Goal: Transaction & Acquisition: Purchase product/service

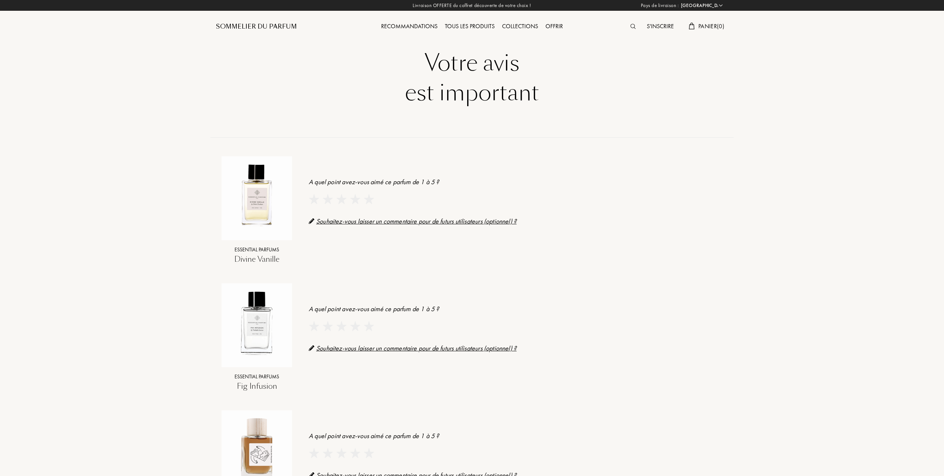
select select "FR"
click at [368, 199] on img at bounding box center [369, 199] width 10 height 10
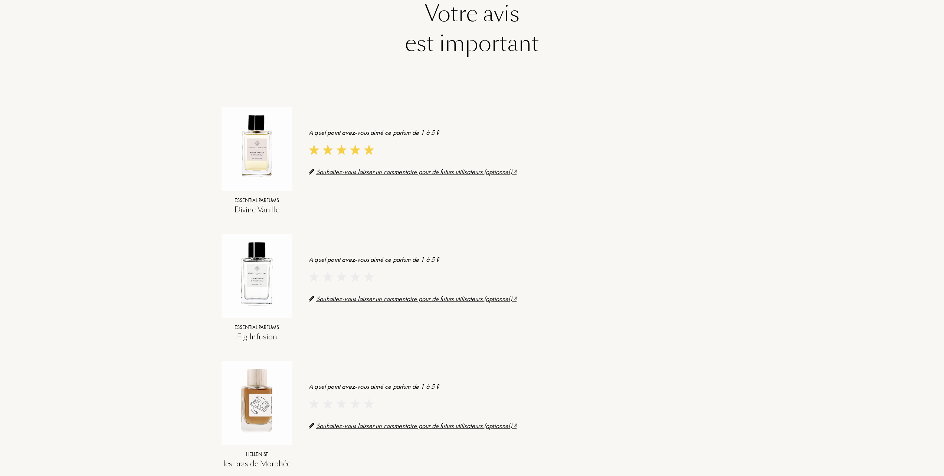
click at [328, 276] on img at bounding box center [327, 277] width 10 height 10
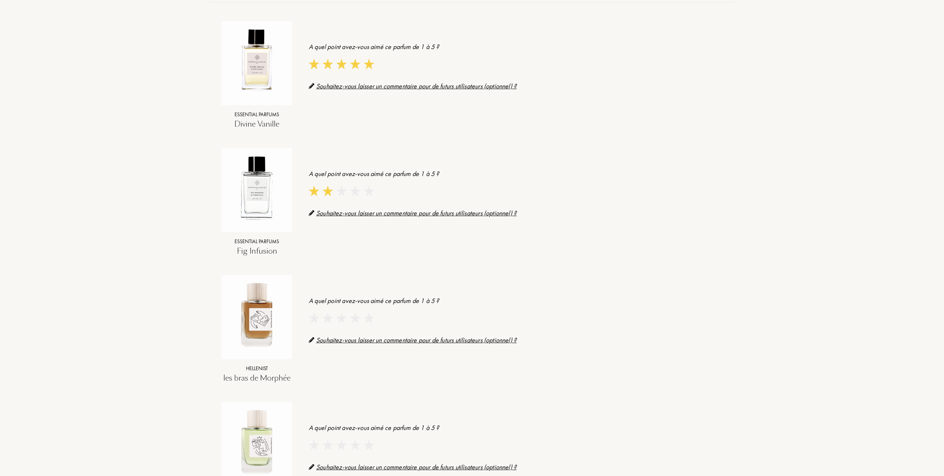
scroll to position [198, 0]
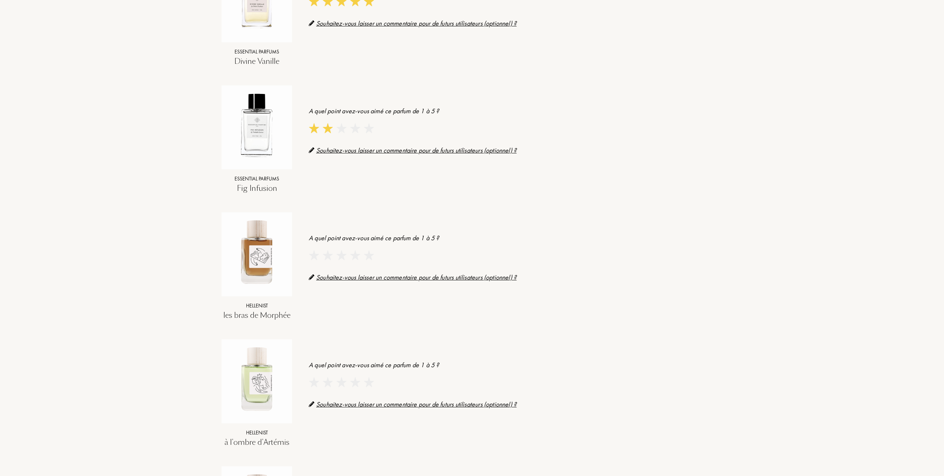
click at [327, 257] on img at bounding box center [327, 255] width 10 height 10
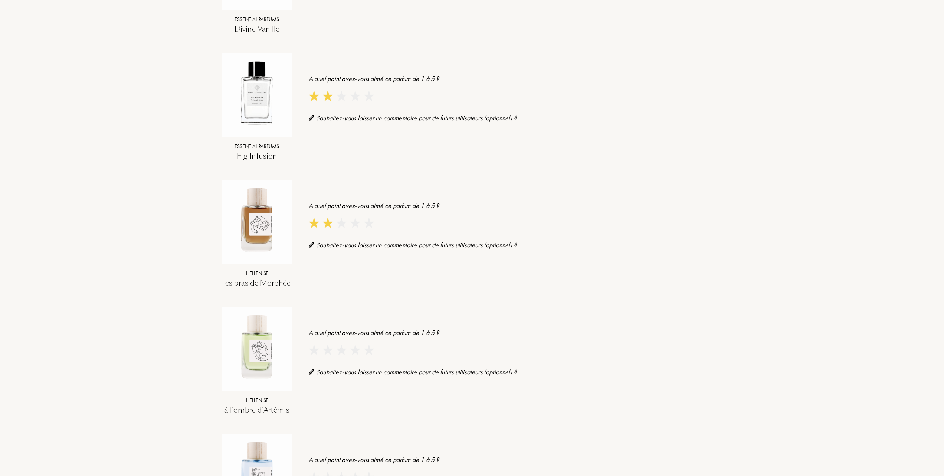
scroll to position [247, 0]
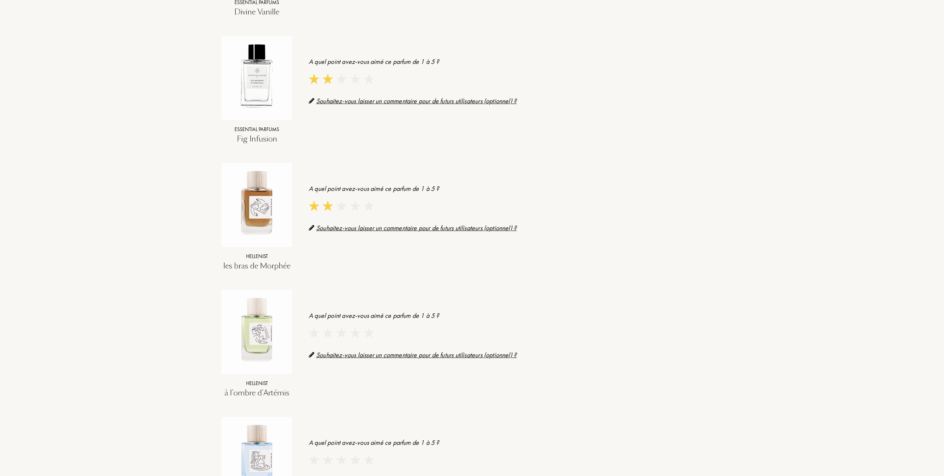
click at [327, 334] on img at bounding box center [327, 333] width 10 height 10
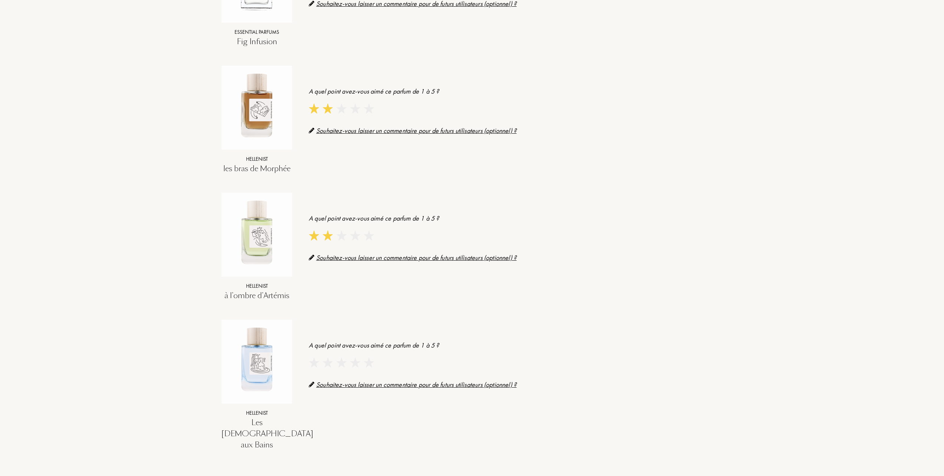
scroll to position [346, 0]
click at [370, 362] on img at bounding box center [369, 360] width 10 height 10
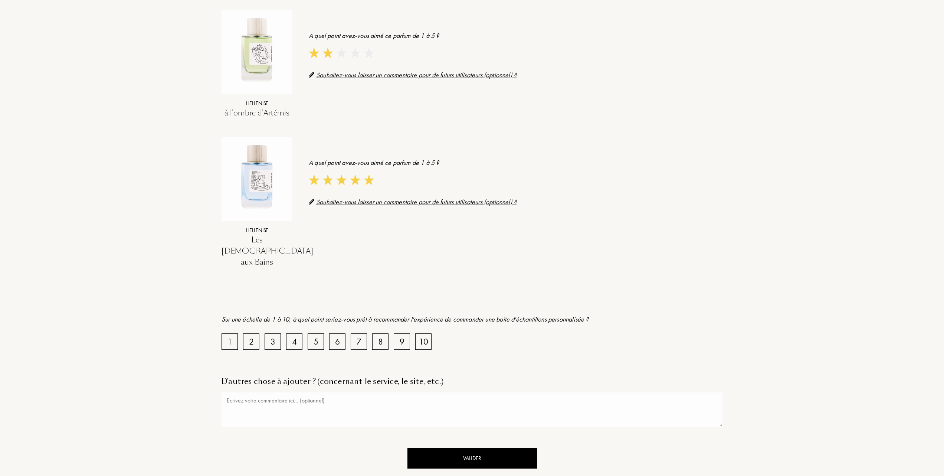
scroll to position [544, 0]
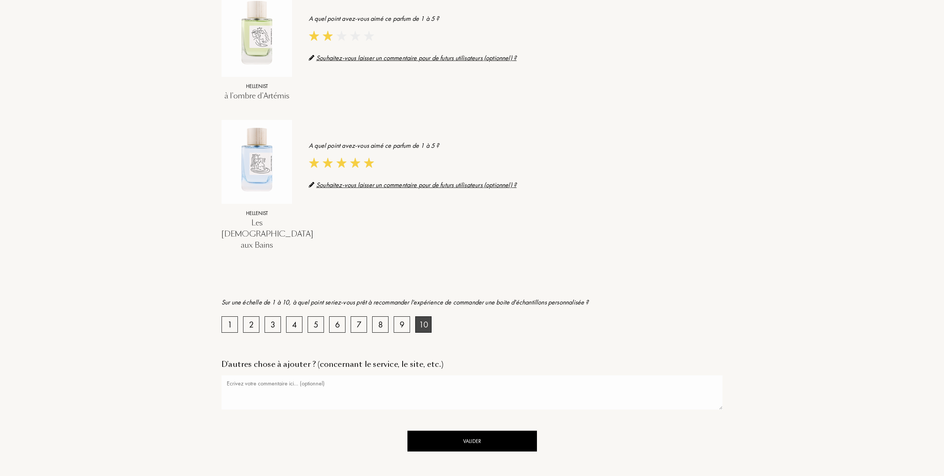
click at [420, 318] on div "10" at bounding box center [423, 324] width 9 height 13
click at [467, 430] on div "Valider" at bounding box center [471, 440] width 129 height 21
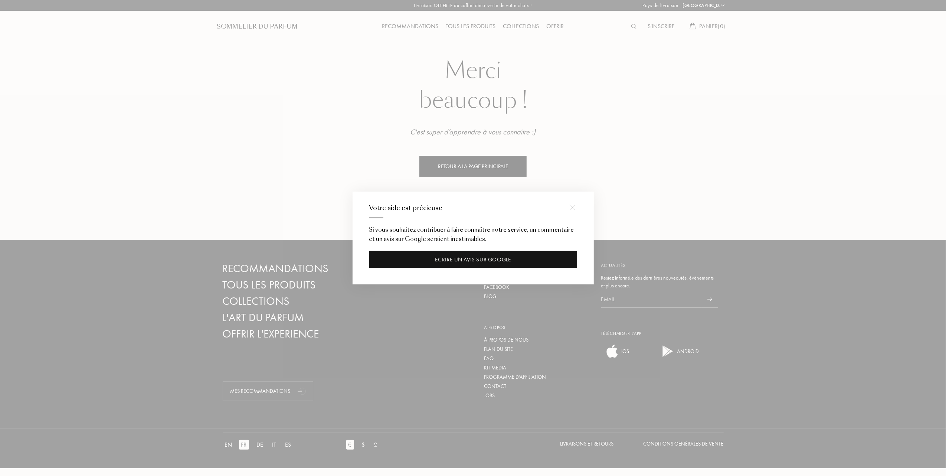
click at [470, 259] on div "Ecrire un avis sur Google" at bounding box center [473, 259] width 208 height 17
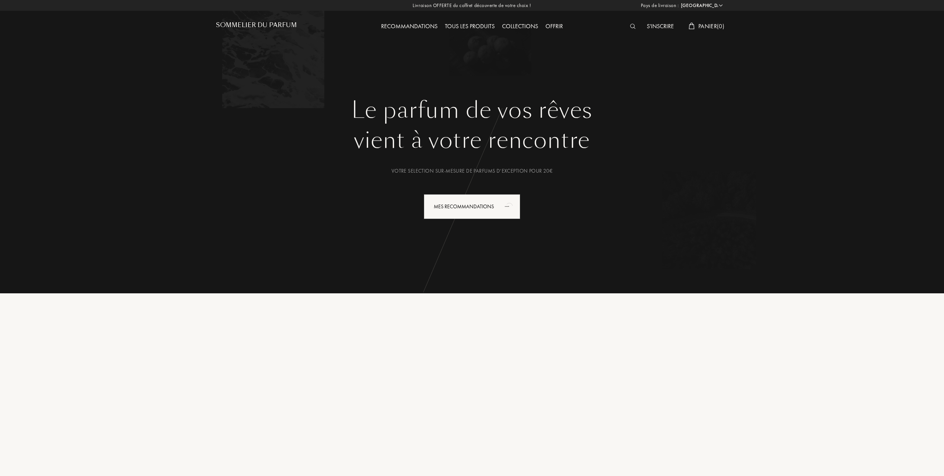
select select "FR"
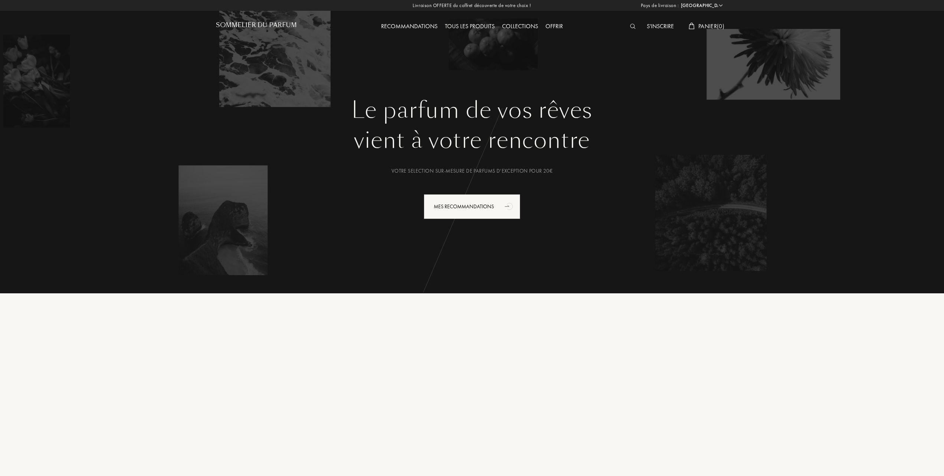
click at [486, 26] on div "Tous les produits" at bounding box center [469, 27] width 57 height 10
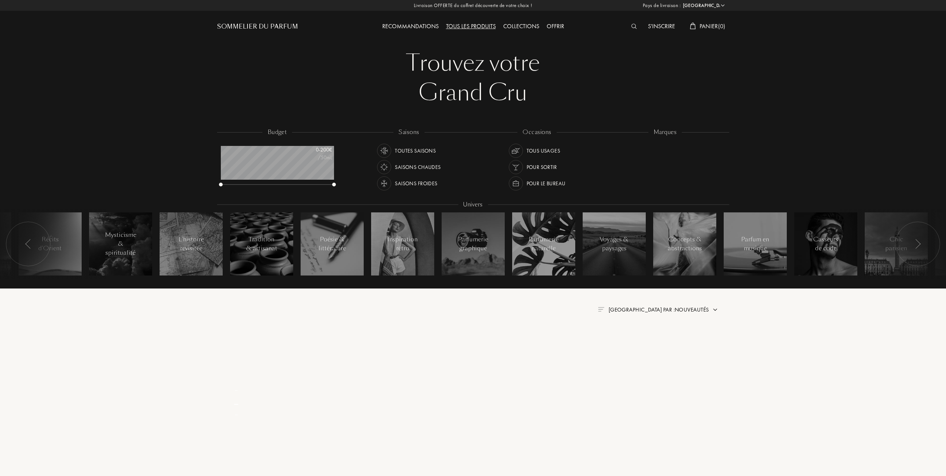
select select "FR"
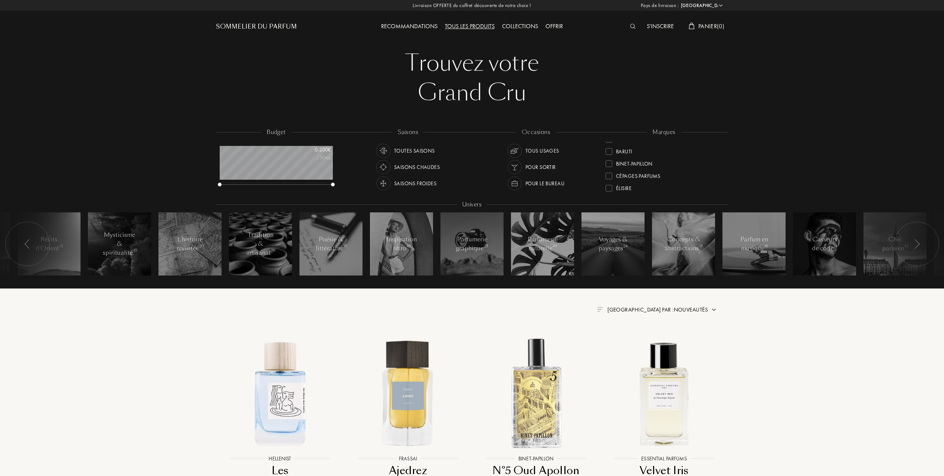
scroll to position [49, 0]
click at [609, 181] on div at bounding box center [608, 184] width 7 height 7
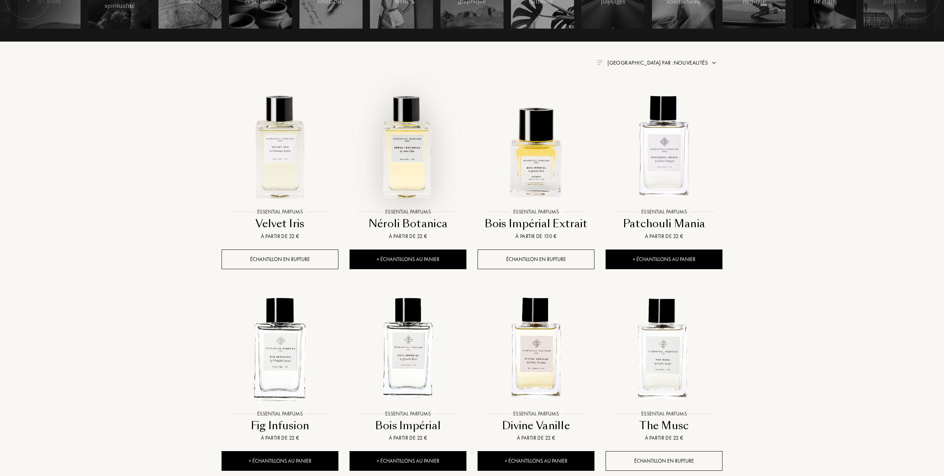
scroll to position [247, 0]
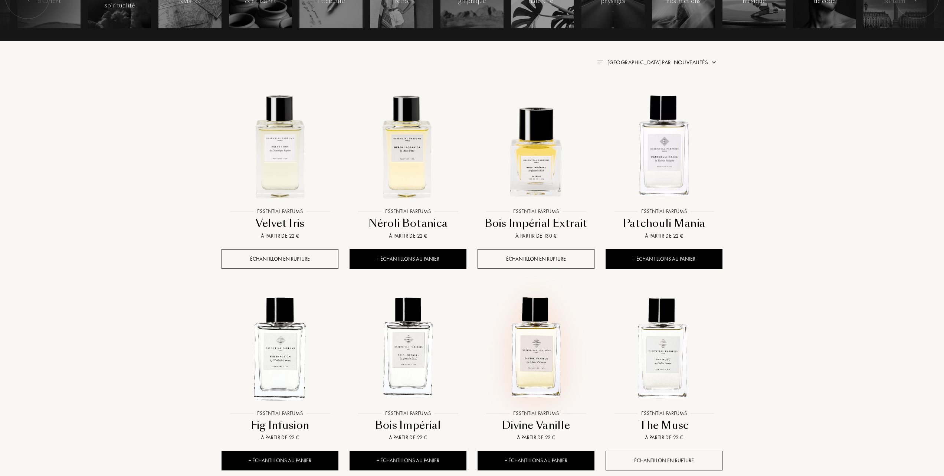
click at [539, 349] on img at bounding box center [535, 347] width 115 height 115
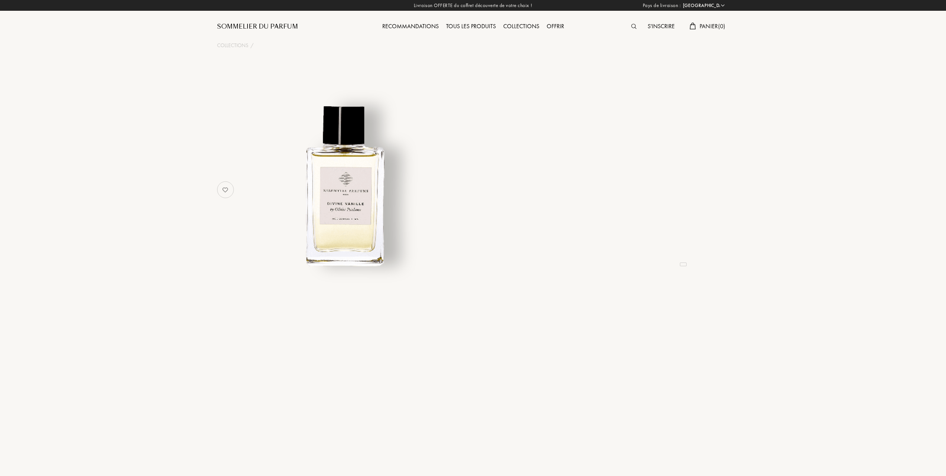
select select "FR"
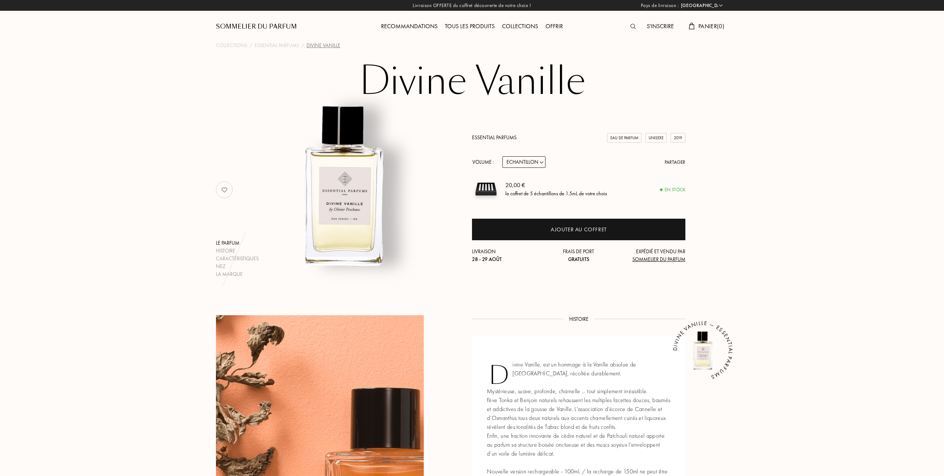
click at [543, 162] on select "Echantillon 10mL 100mL 150mL" at bounding box center [523, 162] width 43 height 12
select select "1"
click at [502, 156] on select "Echantillon 10mL 100mL 150mL" at bounding box center [523, 162] width 43 height 12
select select "1"
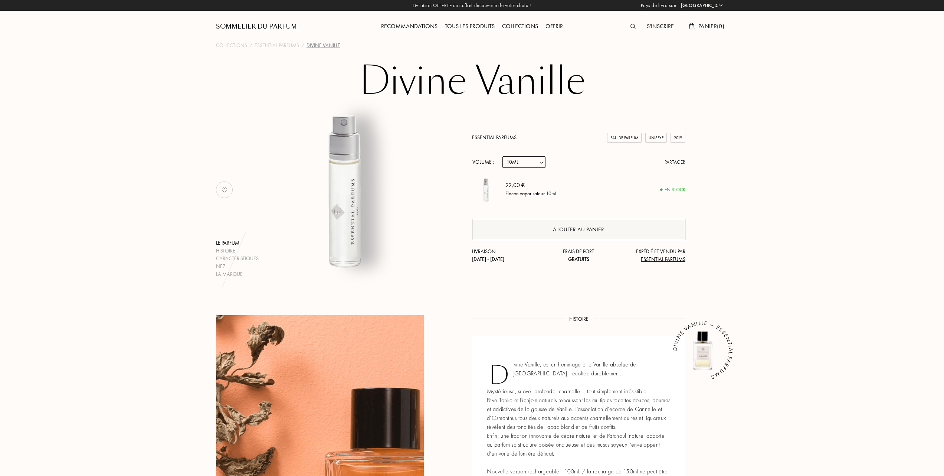
click at [591, 227] on div "Ajouter au panier" at bounding box center [578, 229] width 51 height 9
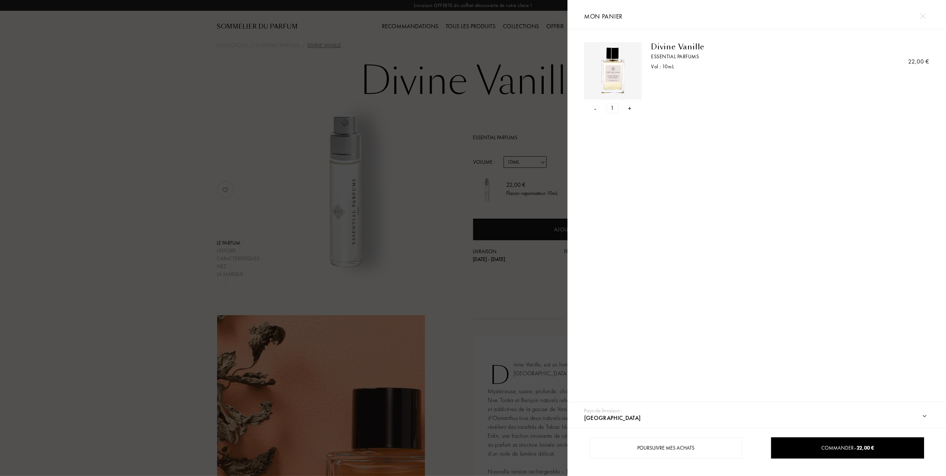
click at [201, 178] on div at bounding box center [283, 238] width 567 height 476
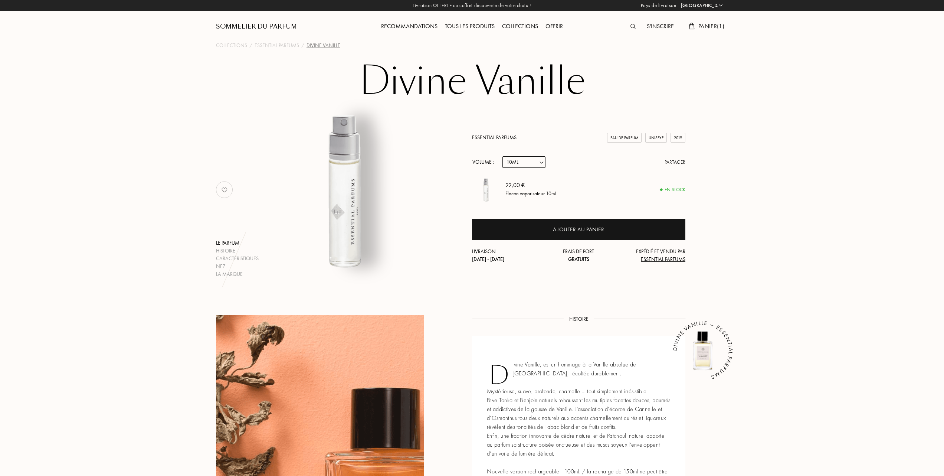
click at [479, 24] on div "Tous les produits" at bounding box center [469, 27] width 57 height 10
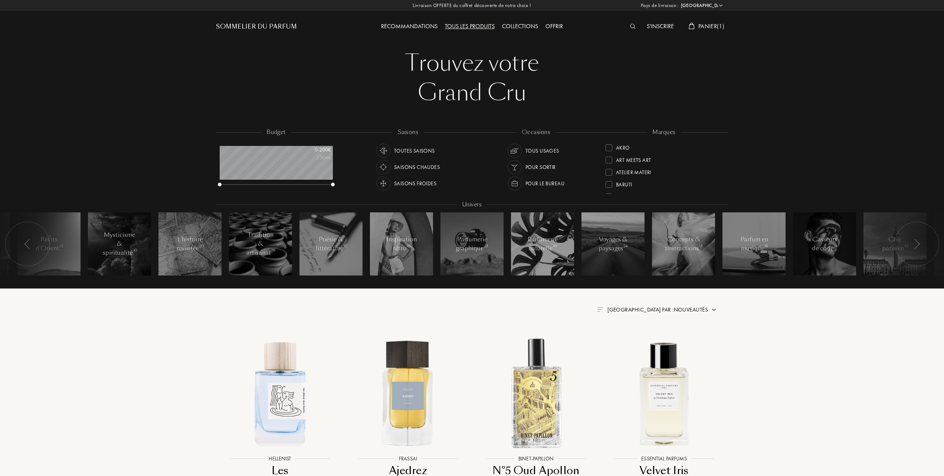
select select "FR"
click at [609, 157] on div at bounding box center [608, 159] width 7 height 7
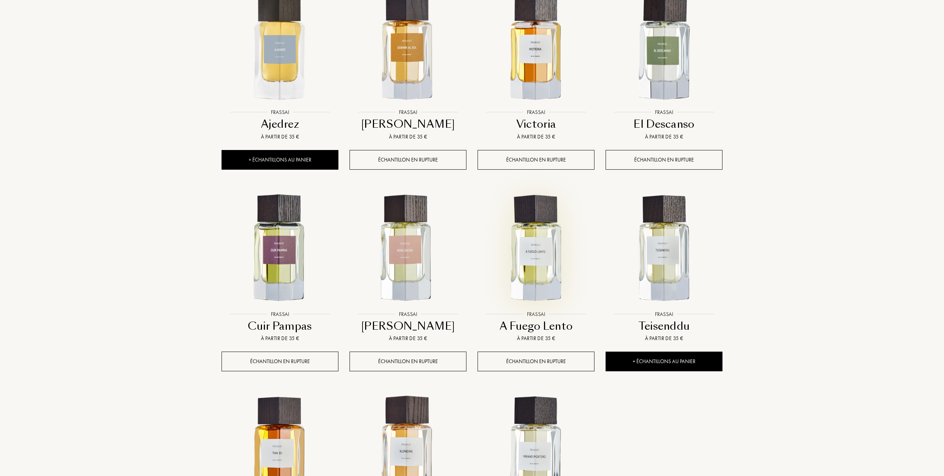
scroll to position [445, 0]
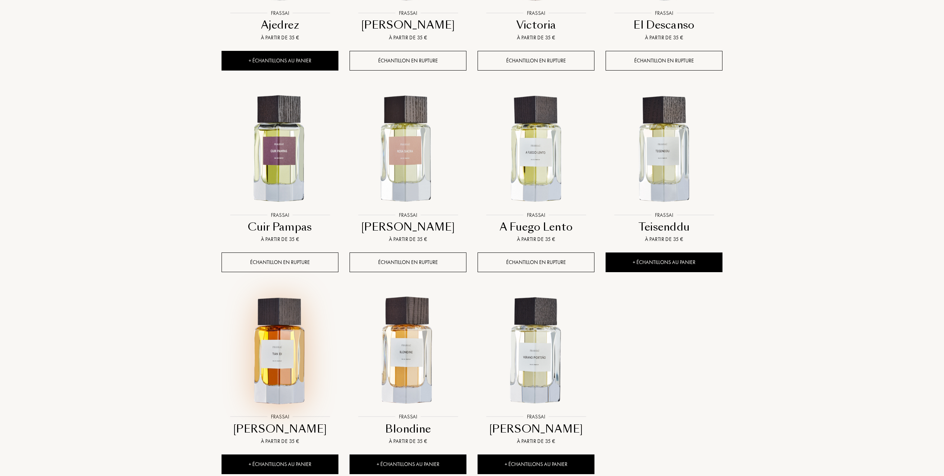
click at [273, 358] on img at bounding box center [279, 350] width 115 height 115
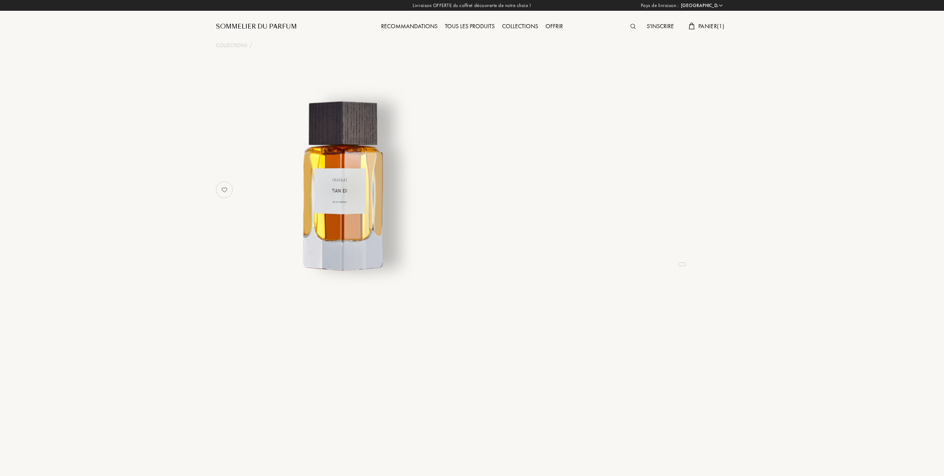
select select "FR"
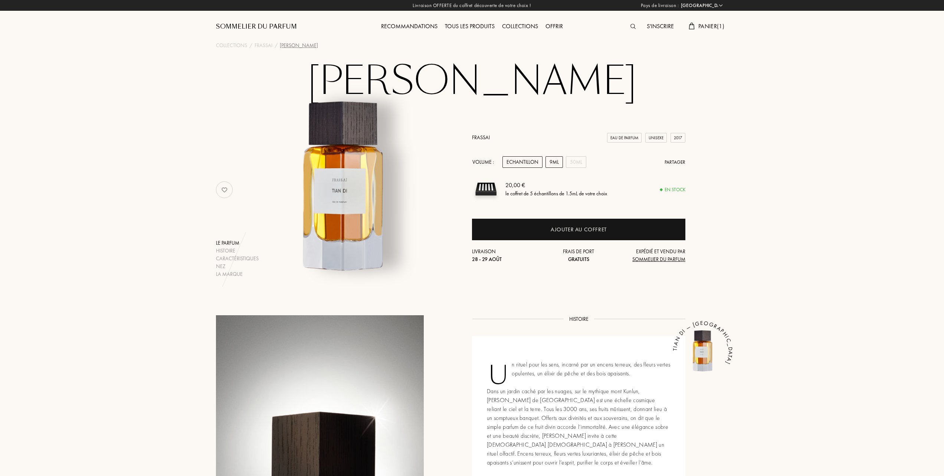
click at [554, 160] on div "9mL" at bounding box center [553, 162] width 17 height 12
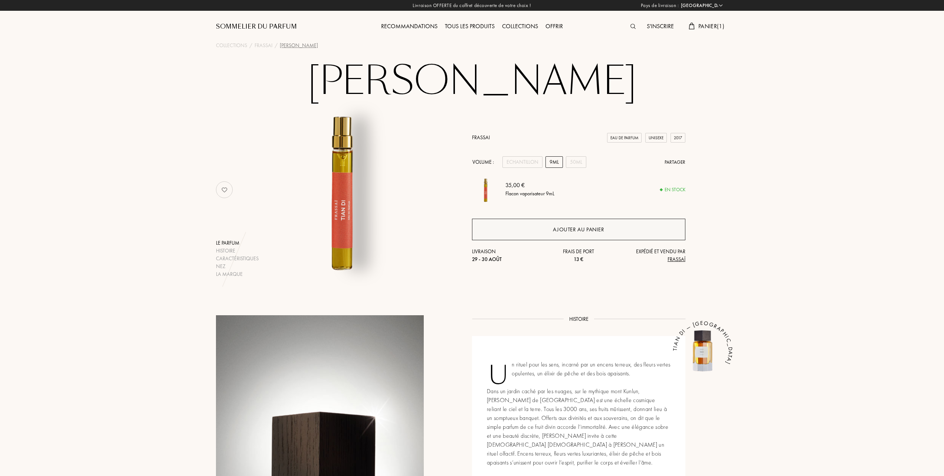
click at [582, 226] on div "Ajouter au panier" at bounding box center [578, 229] width 51 height 9
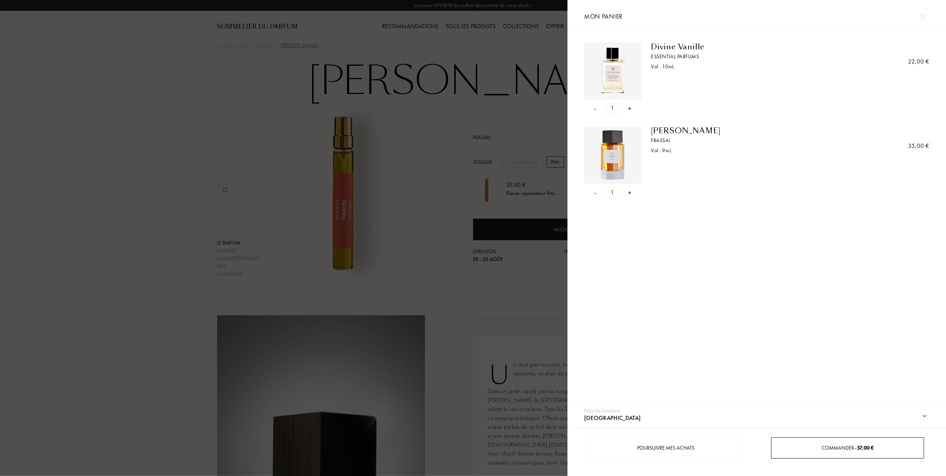
click at [839, 446] on span "Commander – 57,00 €" at bounding box center [847, 447] width 52 height 7
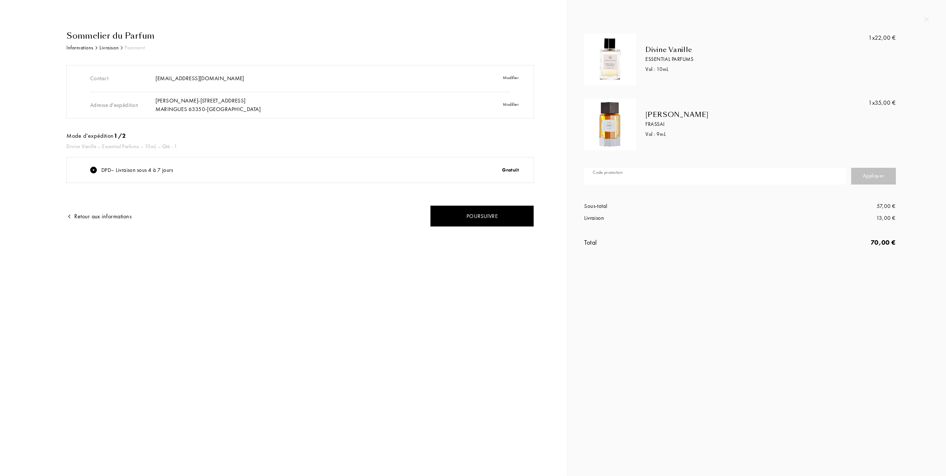
click at [628, 174] on input "text" at bounding box center [715, 176] width 262 height 17
type input "84XGT-HZJNM"
click at [867, 174] on div "Appliquer" at bounding box center [873, 176] width 45 height 17
click at [868, 175] on div "Appliquer" at bounding box center [873, 176] width 45 height 17
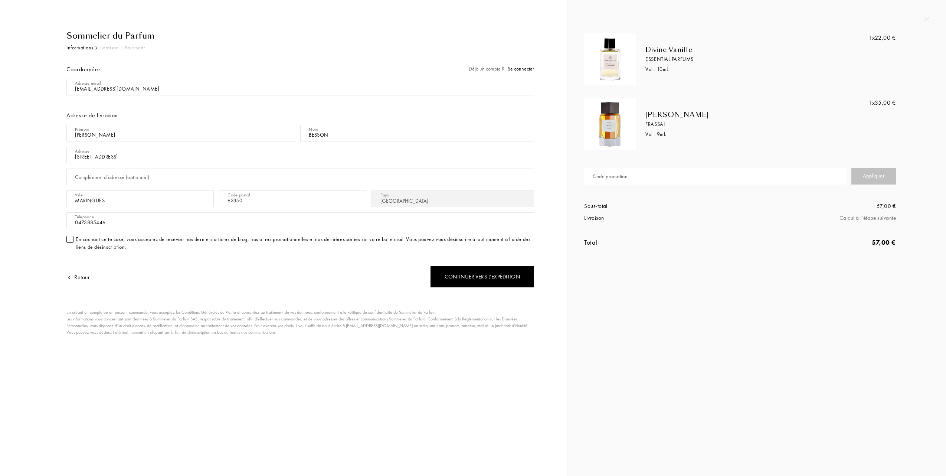
select select "FR"
click at [497, 276] on div "Continuer vers l’expédition" at bounding box center [482, 277] width 104 height 22
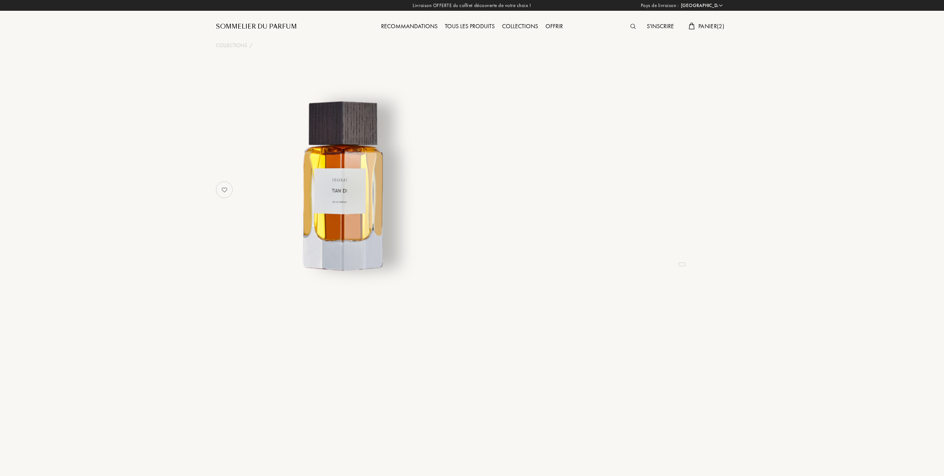
select select "FR"
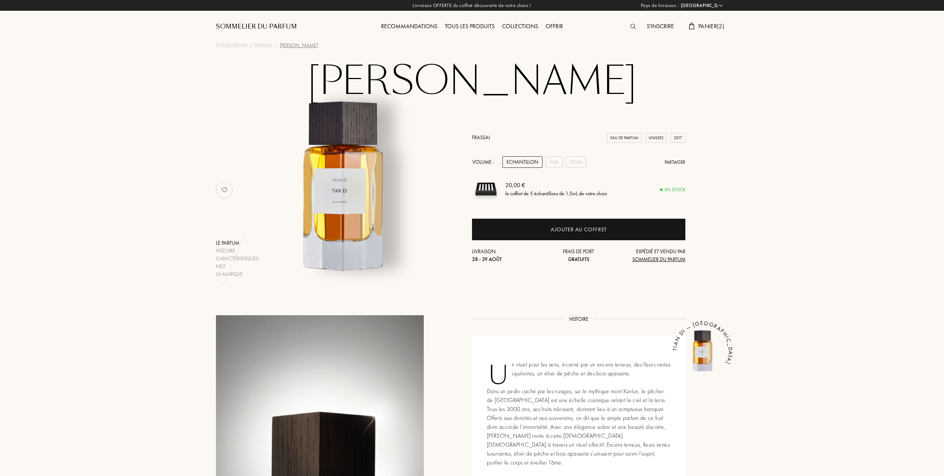
click at [715, 25] on span "Panier ( 2 )" at bounding box center [711, 26] width 26 height 8
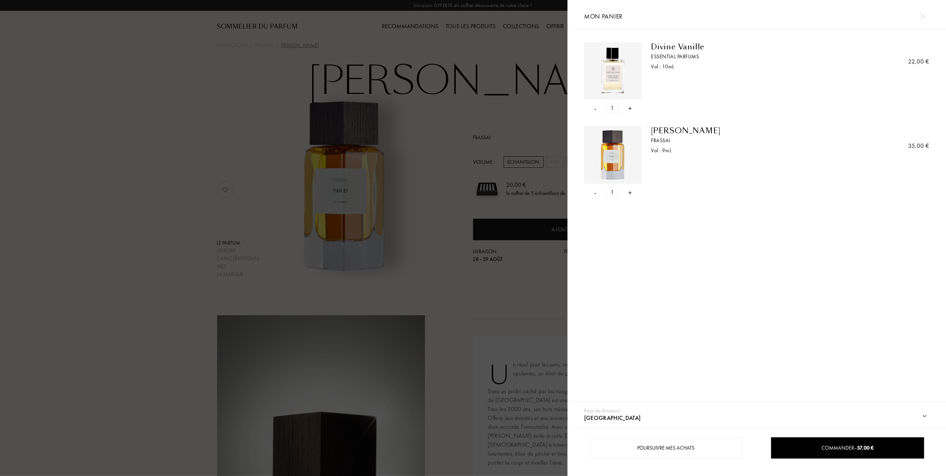
click at [597, 108] on div "- 1 +" at bounding box center [613, 108] width 58 height 10
click at [596, 106] on div "-" at bounding box center [595, 108] width 2 height 10
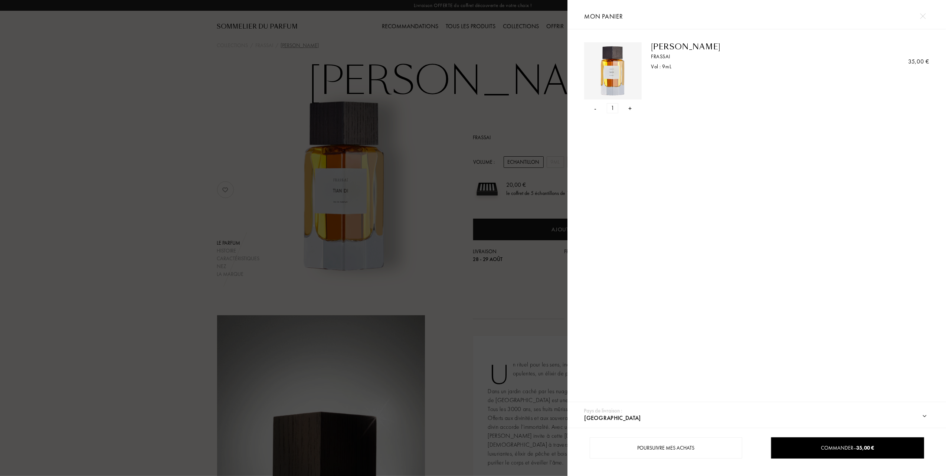
click at [173, 169] on div at bounding box center [283, 238] width 567 height 476
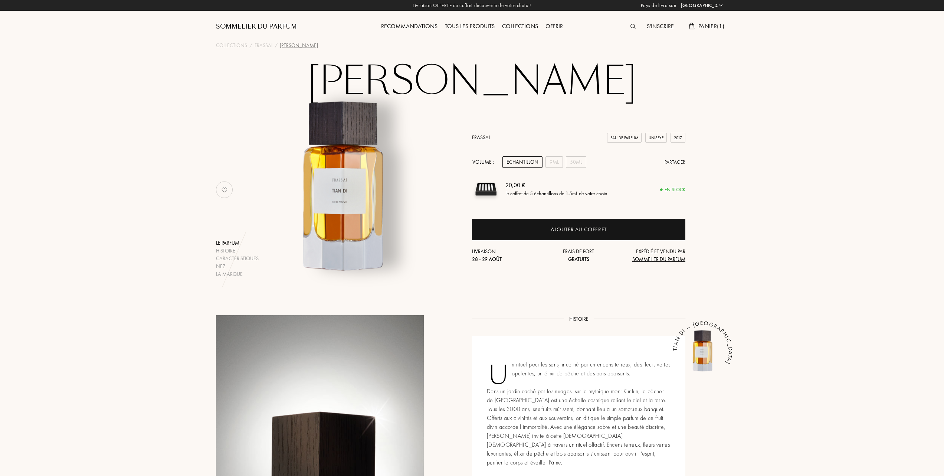
click at [711, 24] on span "Panier ( 1 )" at bounding box center [711, 26] width 26 height 8
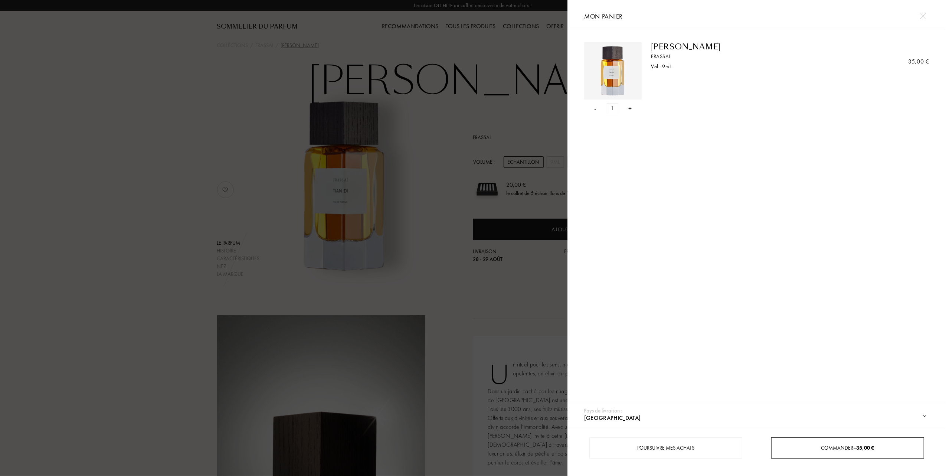
click at [857, 446] on span "35,00 €" at bounding box center [865, 447] width 18 height 7
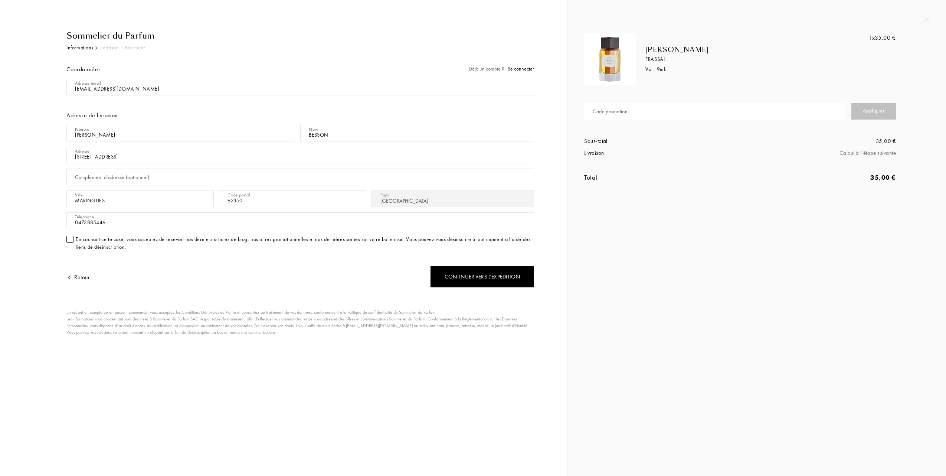
select select "FR"
click at [474, 277] on div "Continuer vers l’expédition" at bounding box center [482, 277] width 104 height 22
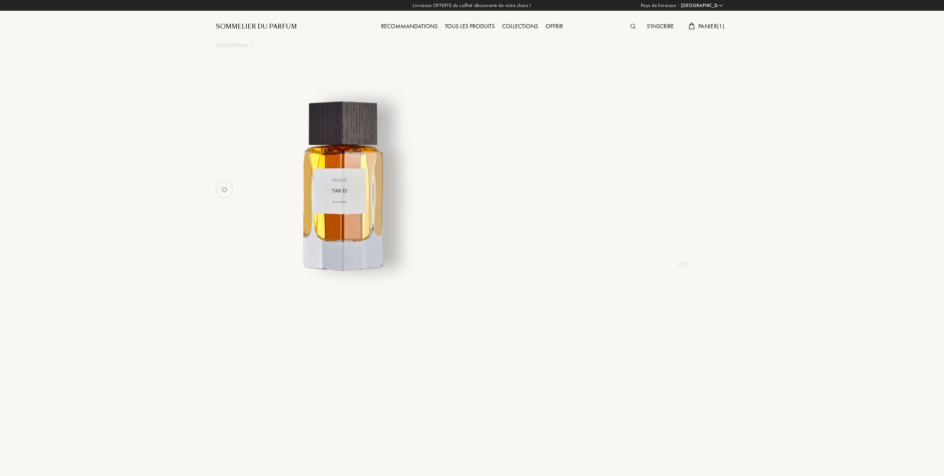
select select "FR"
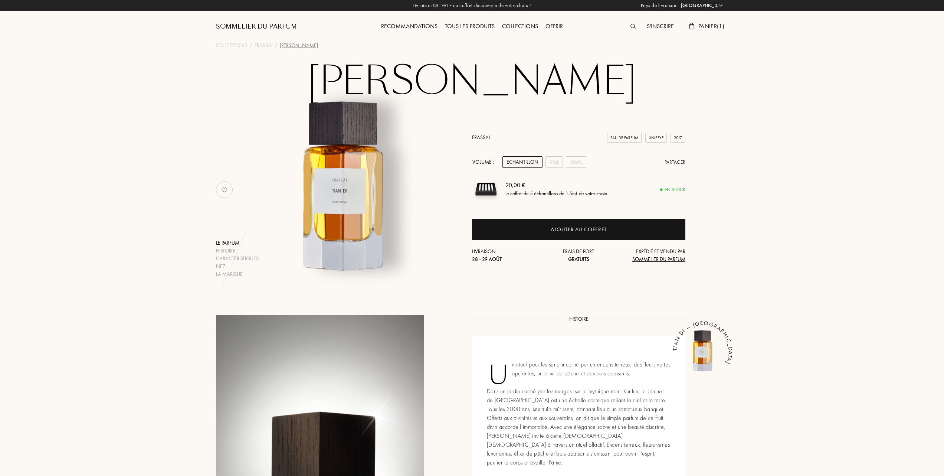
click at [468, 23] on div "Tous les produits" at bounding box center [469, 27] width 57 height 10
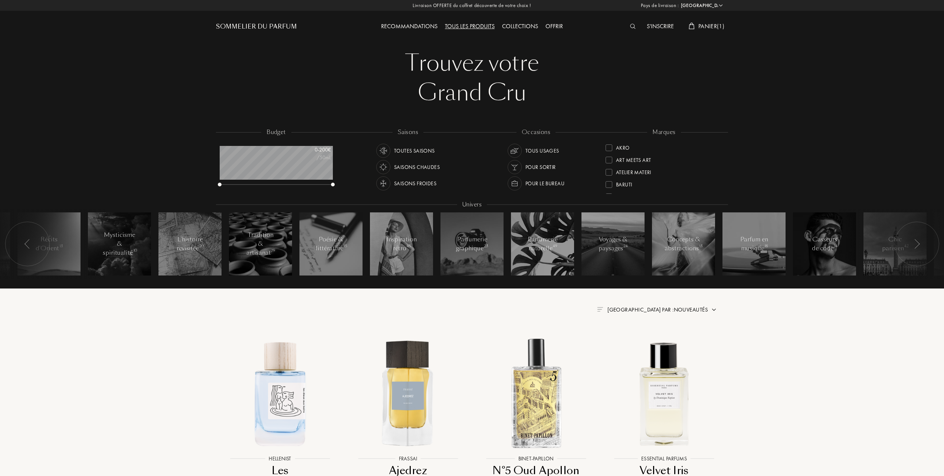
select select "FR"
click at [609, 160] on div at bounding box center [608, 161] width 7 height 7
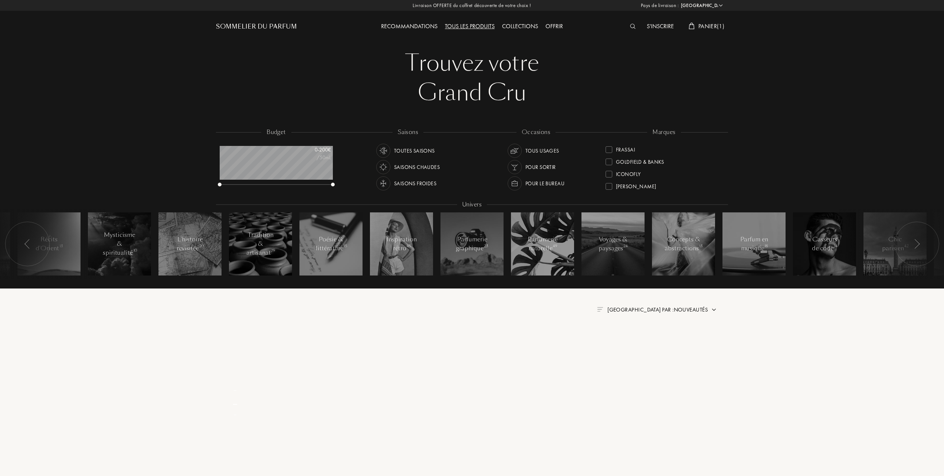
scroll to position [0, 0]
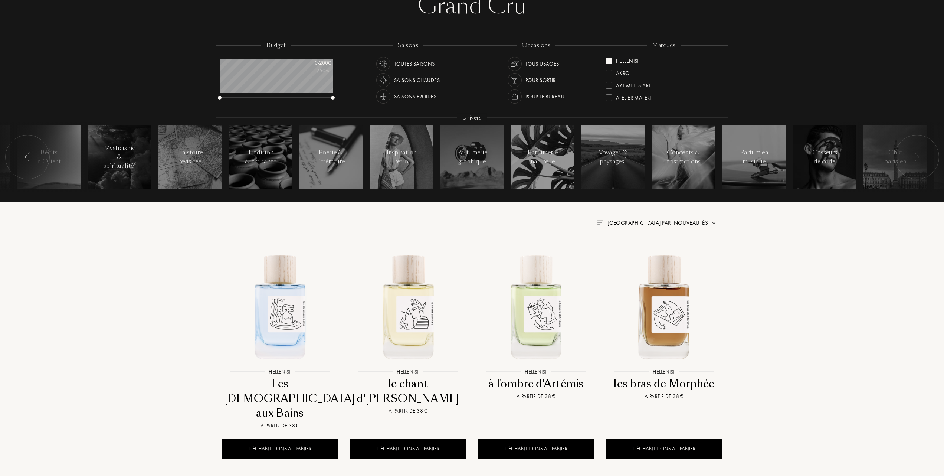
scroll to position [99, 0]
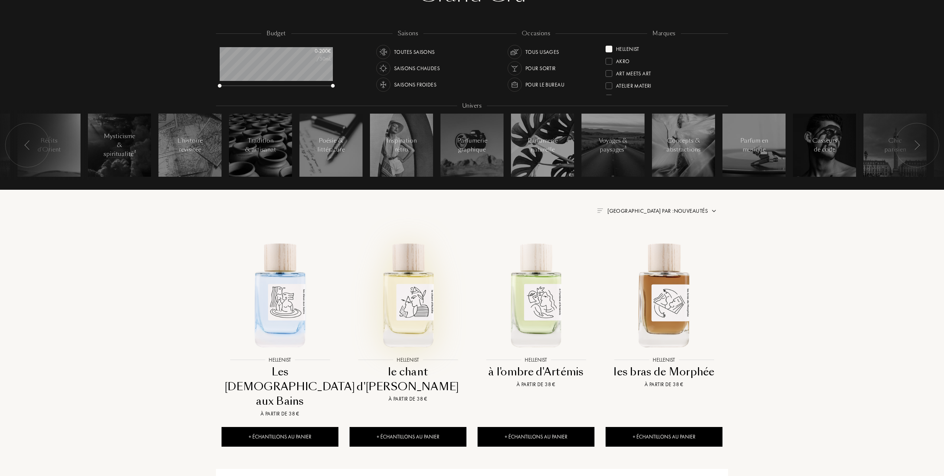
click at [417, 302] on img at bounding box center [407, 293] width 115 height 115
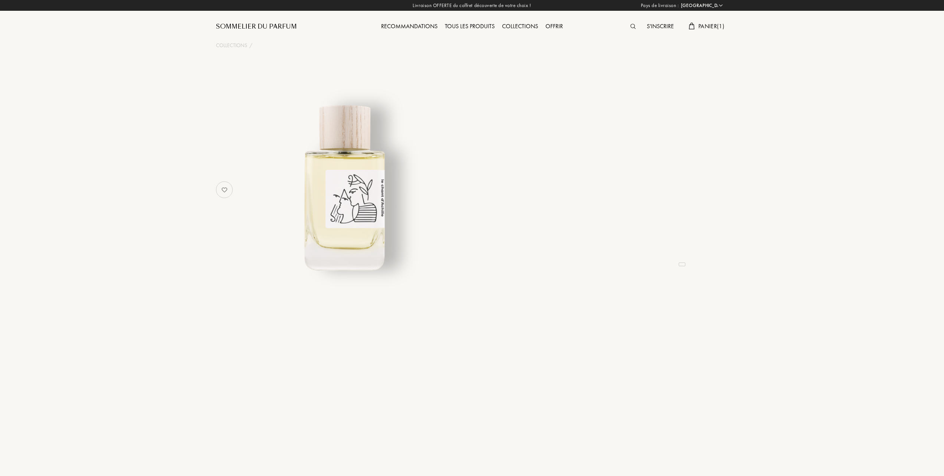
select select "FR"
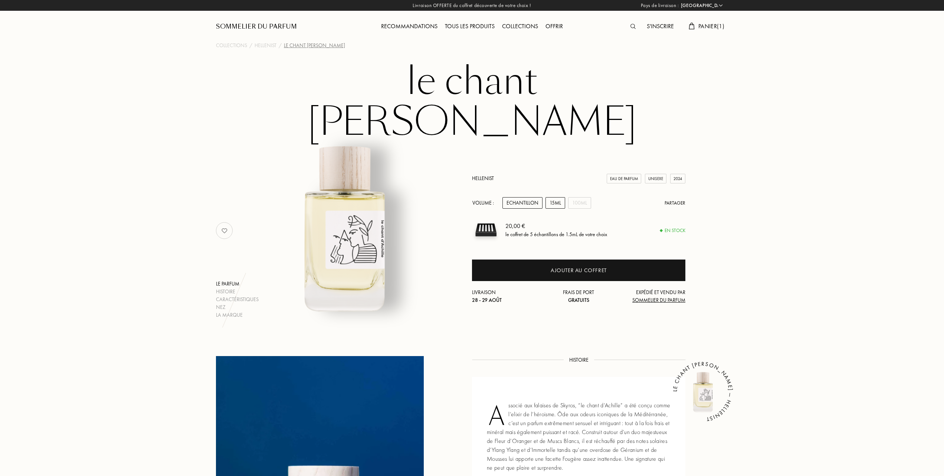
click at [557, 197] on div "15mL" at bounding box center [555, 203] width 20 height 12
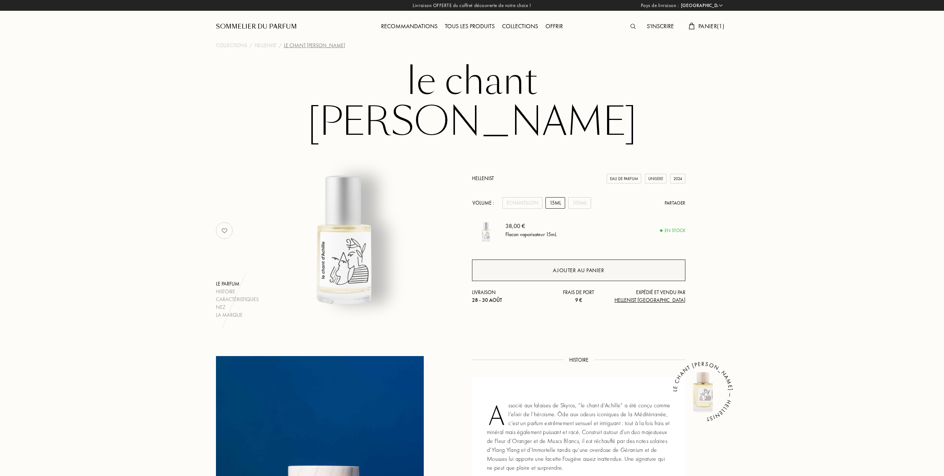
click at [578, 266] on div "Ajouter au panier" at bounding box center [578, 270] width 51 height 9
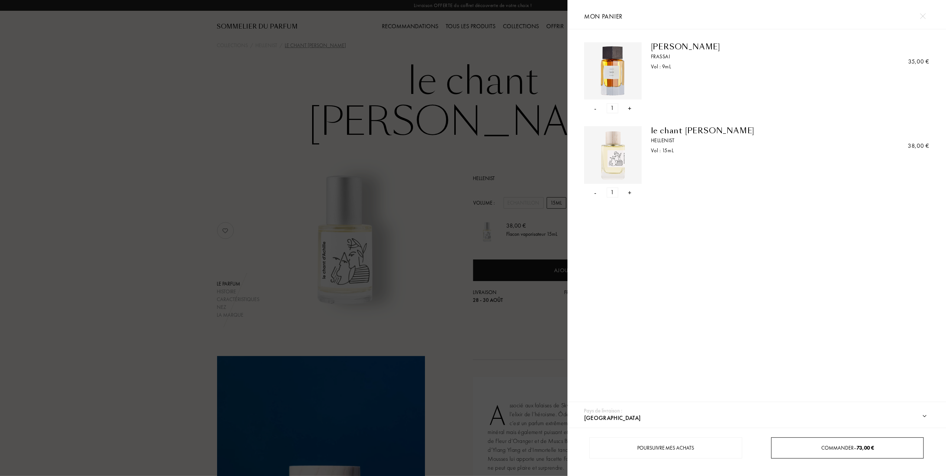
click at [827, 441] on div "Commander – 73,00 €" at bounding box center [847, 447] width 152 height 21
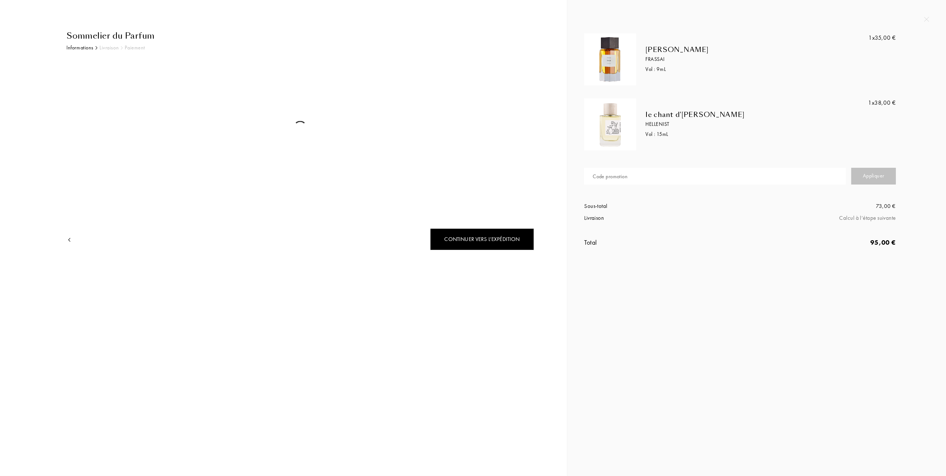
select select "FR"
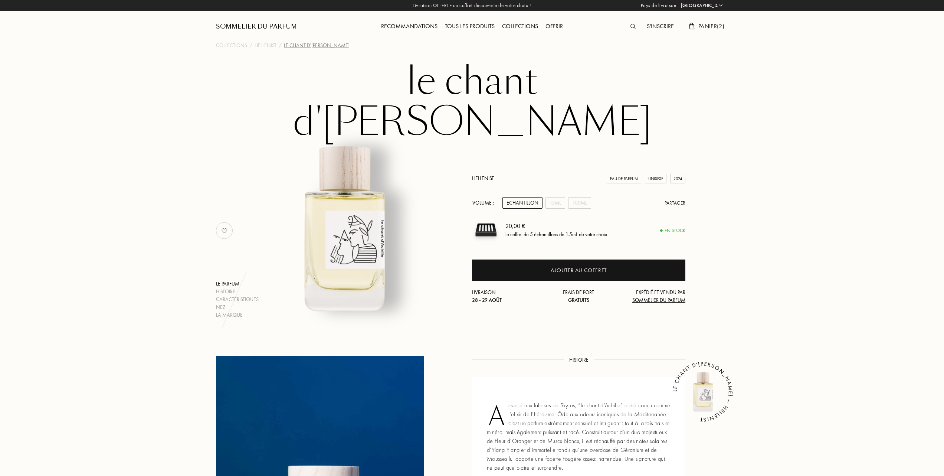
select select "FR"
click at [713, 23] on span "Panier ( 2 )" at bounding box center [711, 26] width 26 height 8
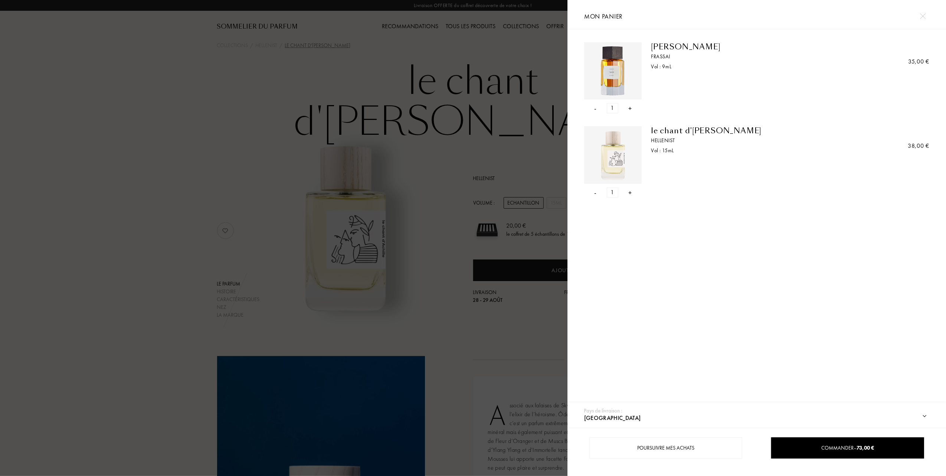
click at [595, 107] on div "-" at bounding box center [595, 108] width 2 height 10
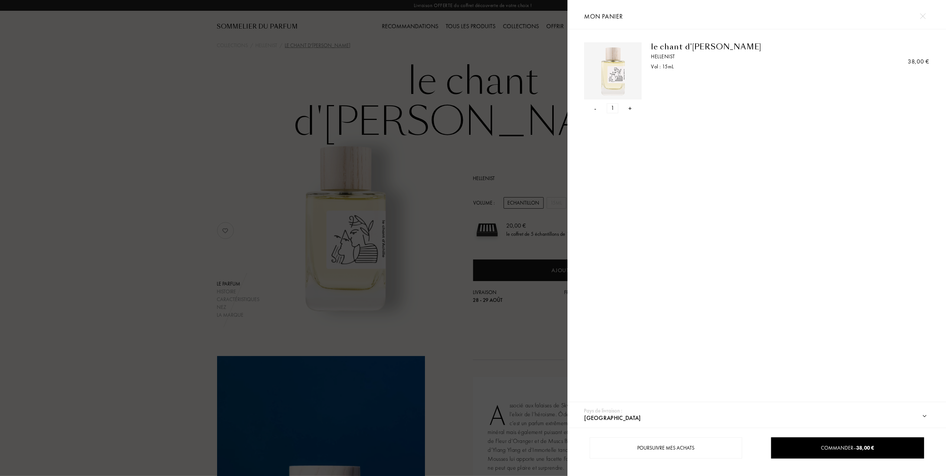
click at [109, 150] on div at bounding box center [283, 238] width 567 height 476
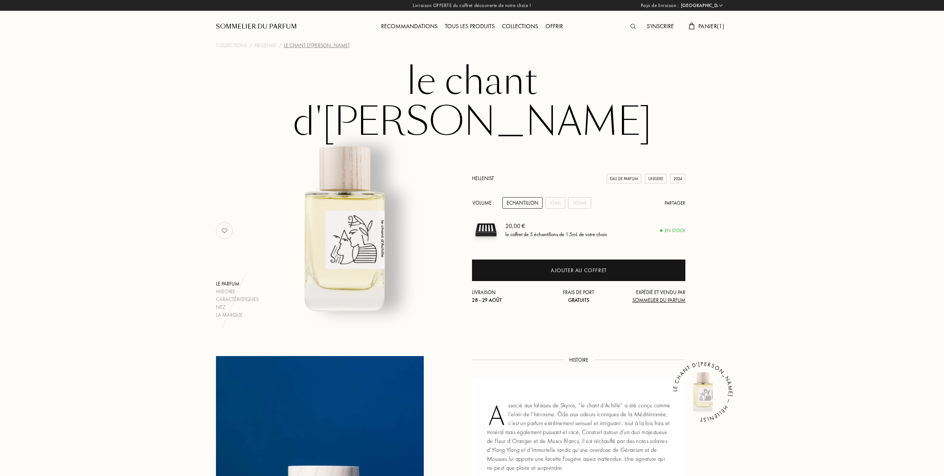
click at [709, 24] on span "Panier ( 1 )" at bounding box center [711, 26] width 26 height 8
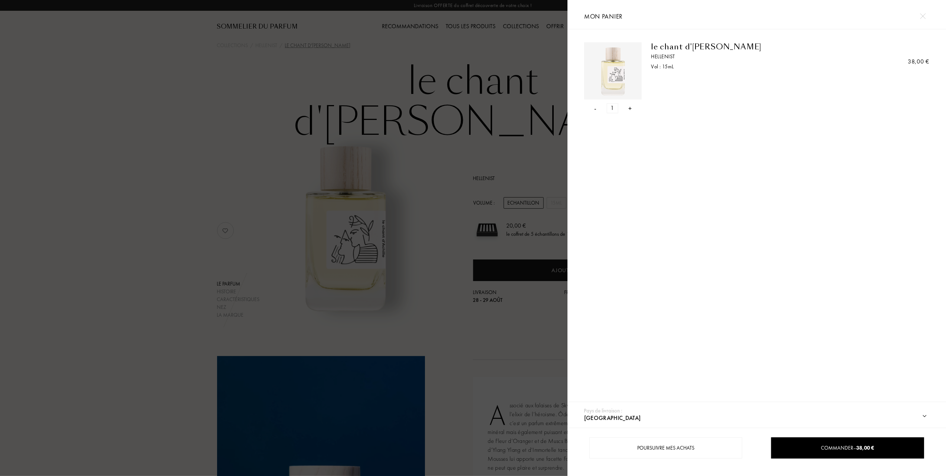
click at [595, 108] on div "-" at bounding box center [595, 108] width 2 height 10
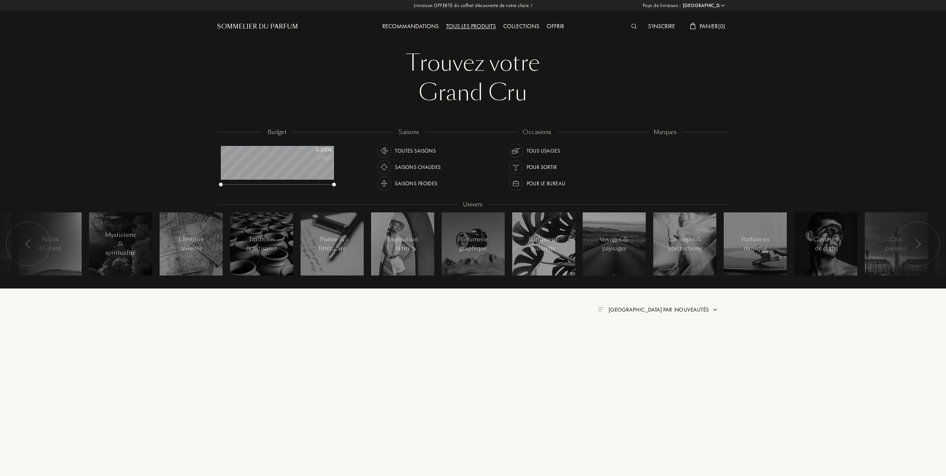
select select "FR"
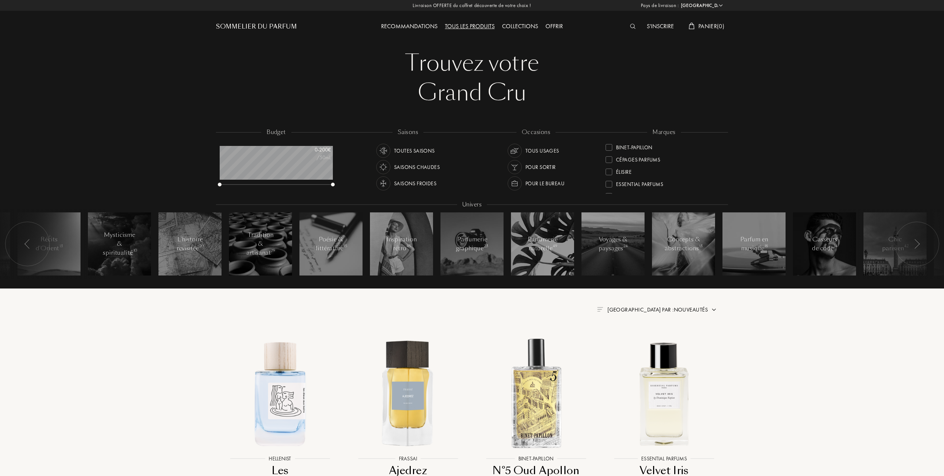
scroll to position [99, 0]
click at [609, 157] on div at bounding box center [608, 159] width 7 height 7
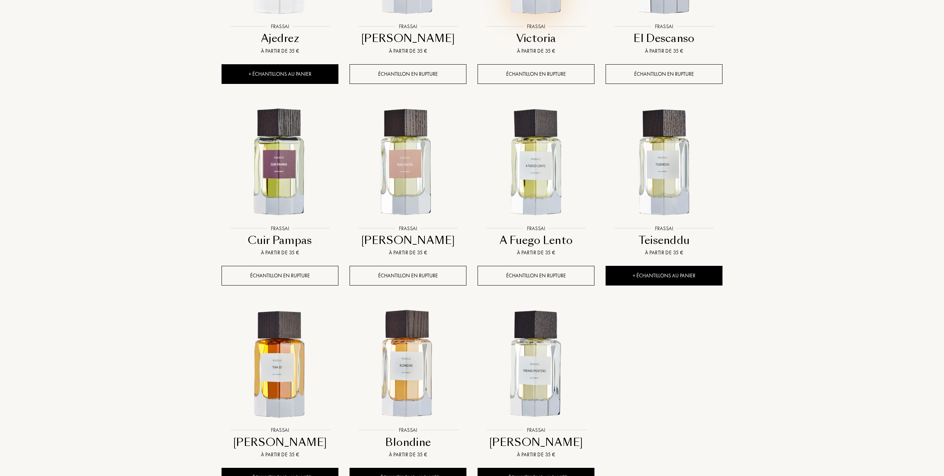
scroll to position [445, 0]
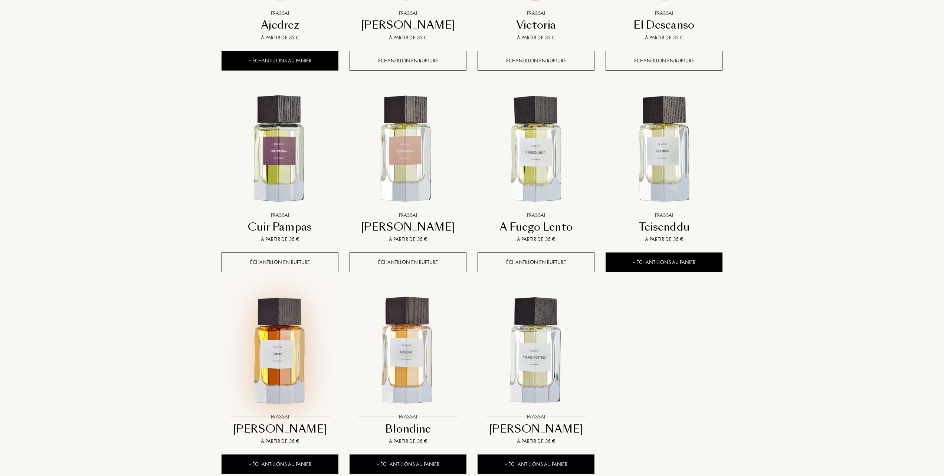
click at [281, 349] on img at bounding box center [279, 350] width 115 height 115
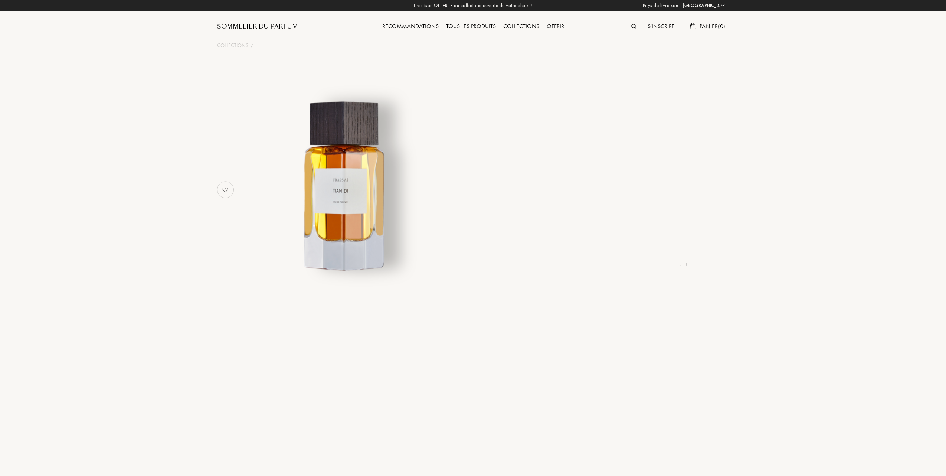
select select "FR"
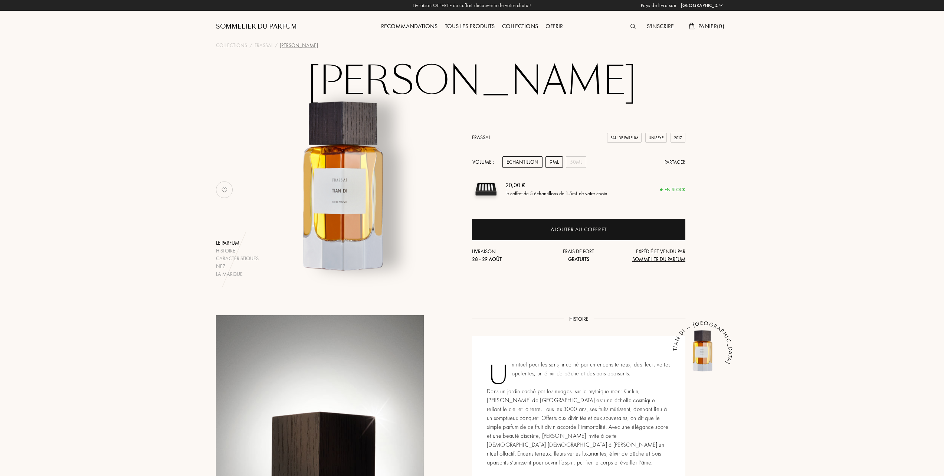
click at [556, 161] on div "9mL" at bounding box center [553, 162] width 17 height 12
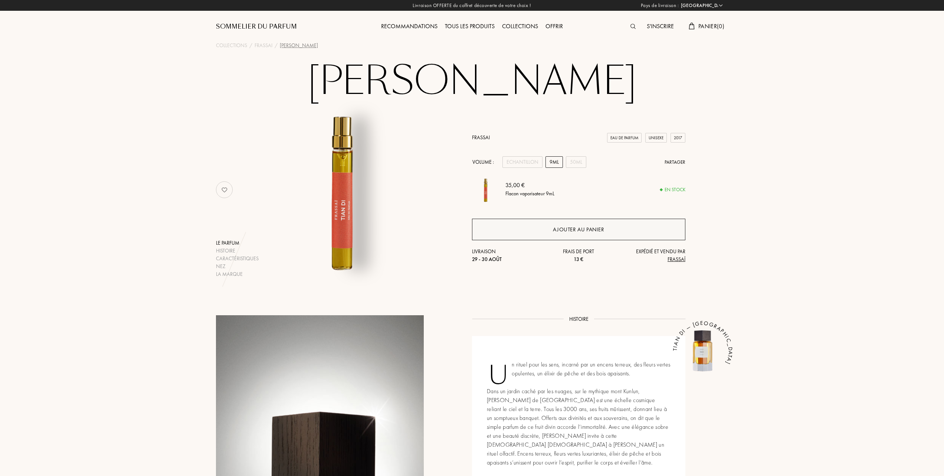
click at [556, 230] on div "Ajouter au panier" at bounding box center [578, 229] width 51 height 9
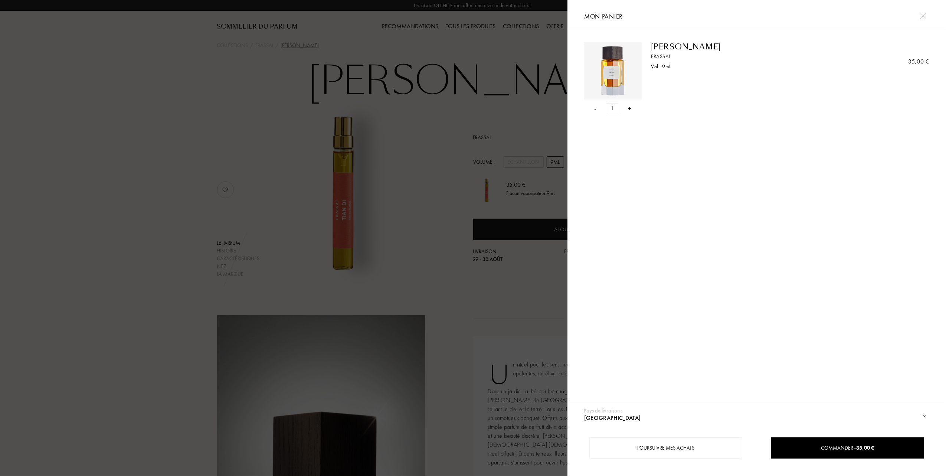
click at [630, 107] on div "+" at bounding box center [629, 108] width 3 height 10
click at [818, 442] on div "Commander – 70,00 €" at bounding box center [847, 447] width 152 height 21
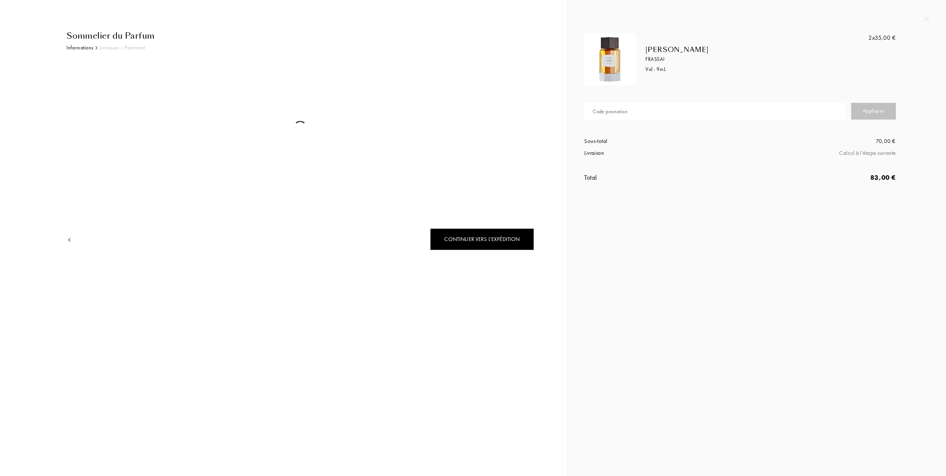
select select "FR"
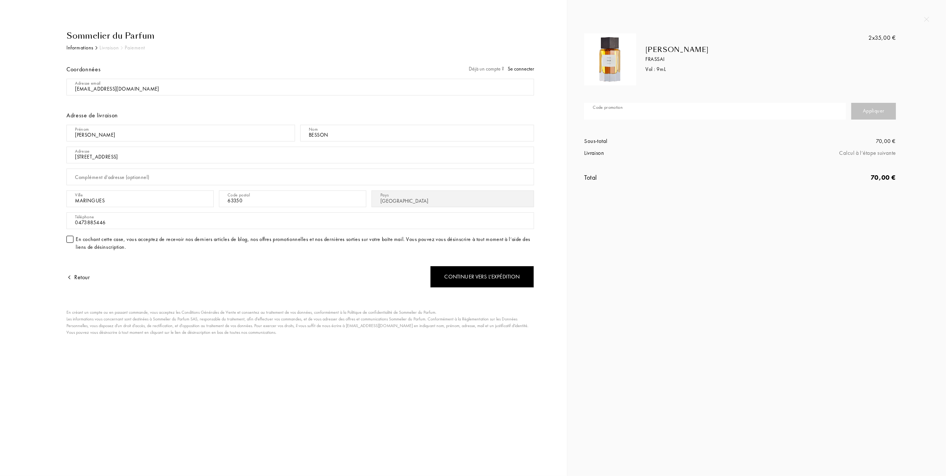
click at [660, 112] on input "text" at bounding box center [715, 111] width 262 height 17
type input "5"
type input "84XGF-HZJNM"
click at [876, 116] on div "Appliquer" at bounding box center [873, 111] width 45 height 17
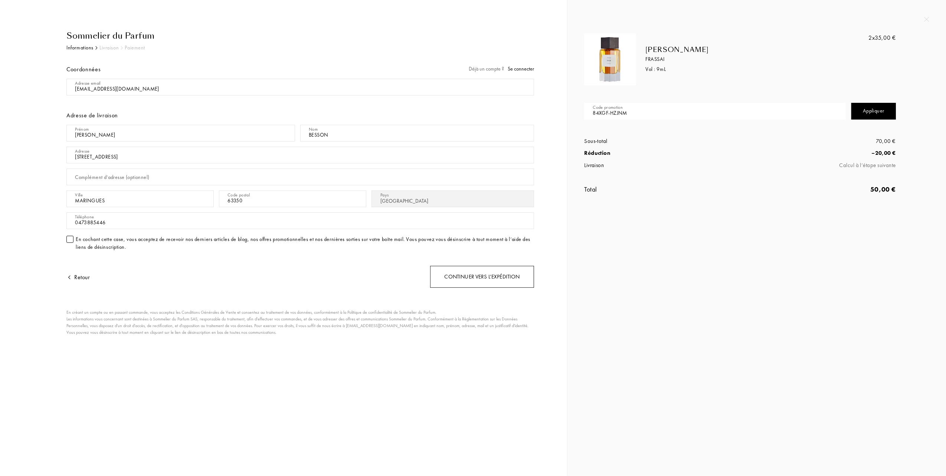
click at [506, 278] on div "Continuer vers l’expédition" at bounding box center [482, 277] width 104 height 22
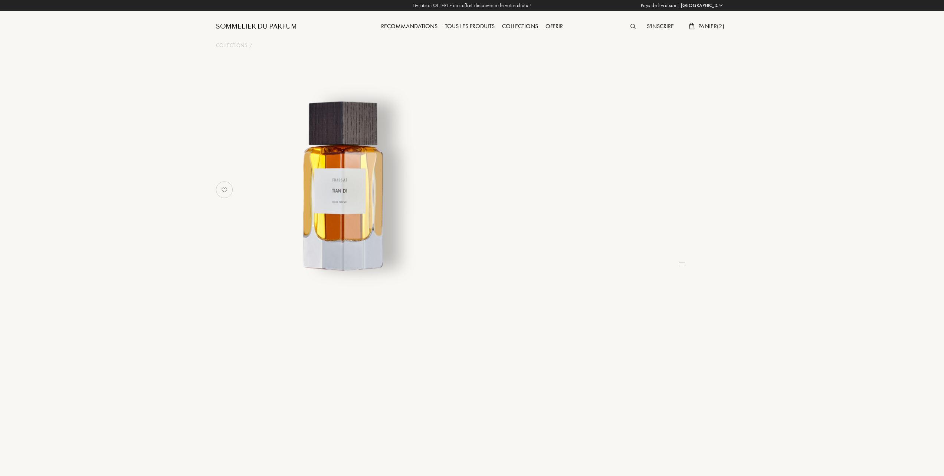
select select "FR"
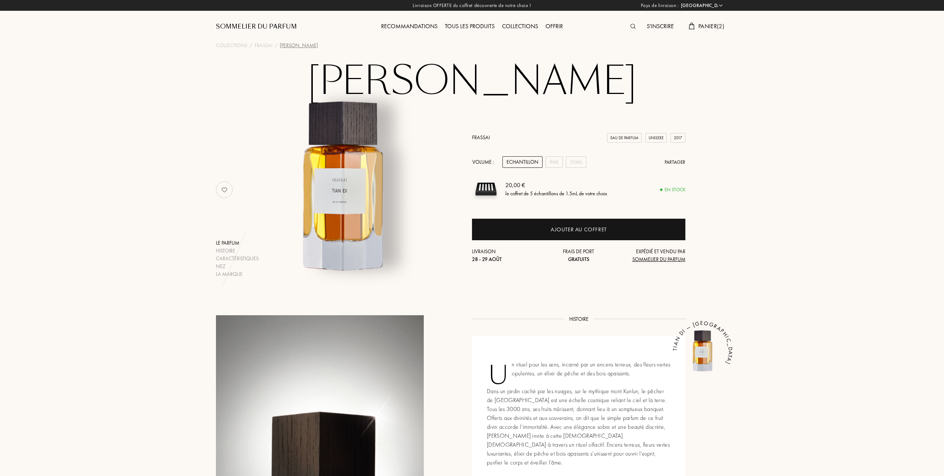
click at [722, 26] on span "Panier ( 2 )" at bounding box center [711, 26] width 26 height 8
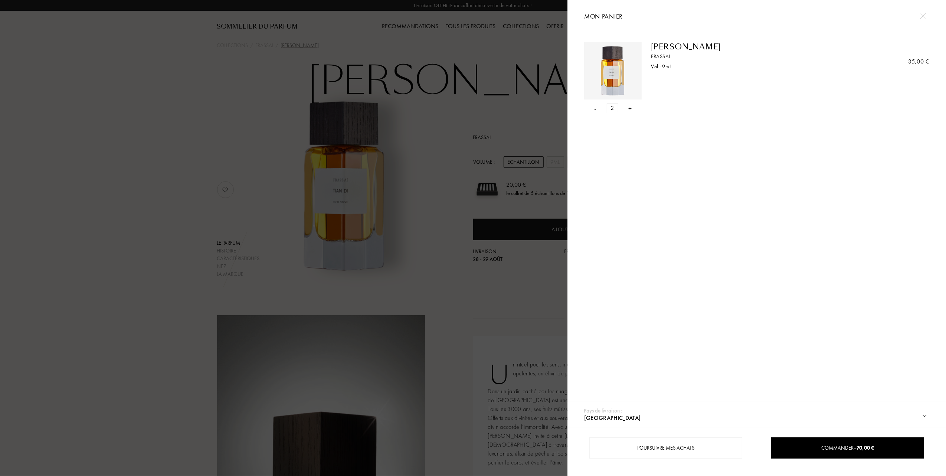
click at [593, 107] on div "- 2 +" at bounding box center [613, 108] width 58 height 10
click at [595, 107] on div "-" at bounding box center [595, 108] width 2 height 10
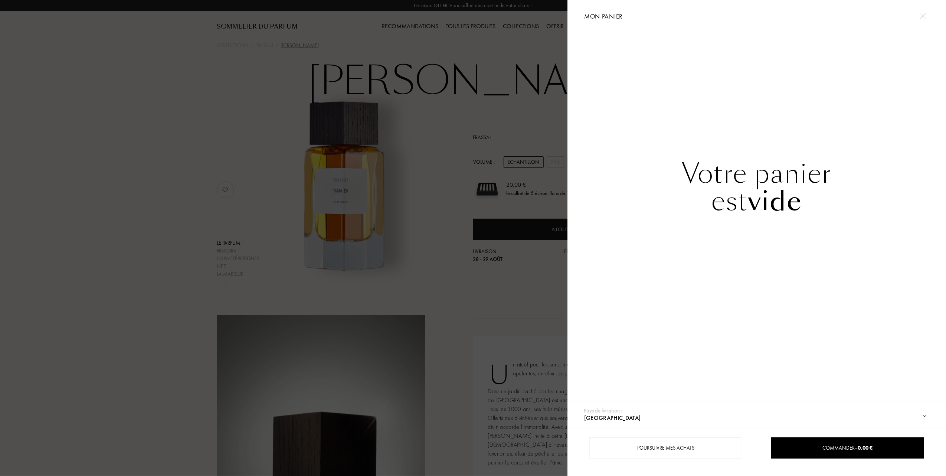
click at [189, 122] on div at bounding box center [283, 238] width 567 height 476
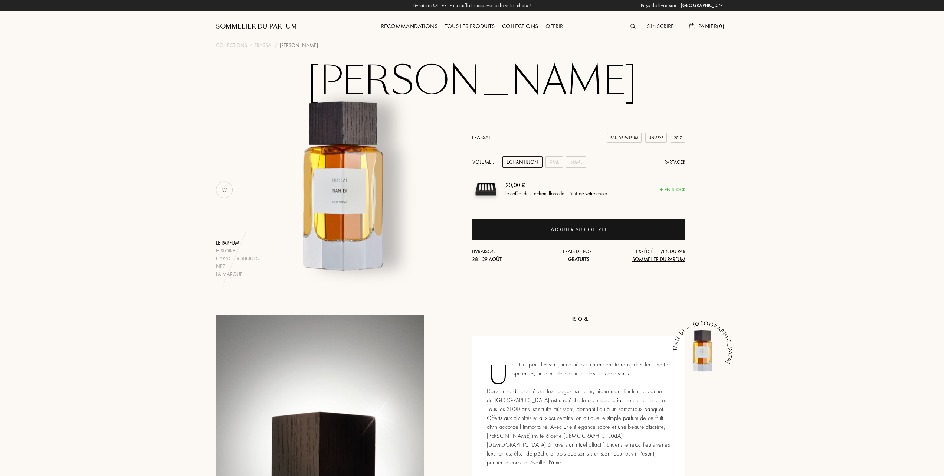
click at [468, 22] on div "Tous les produits" at bounding box center [469, 27] width 57 height 10
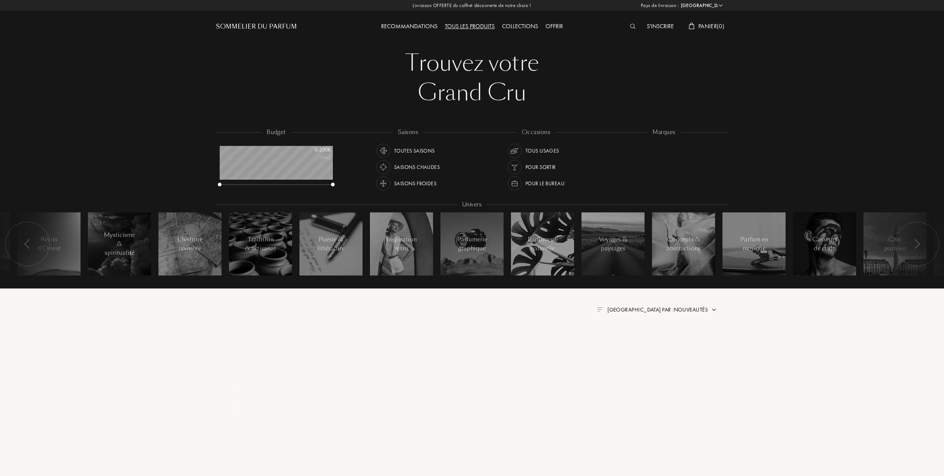
select select "FR"
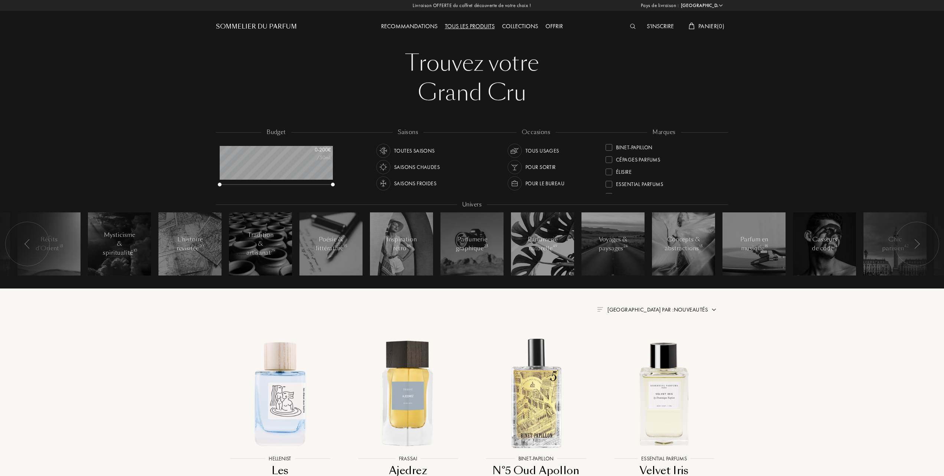
scroll to position [99, 0]
click at [608, 181] on div at bounding box center [608, 183] width 7 height 7
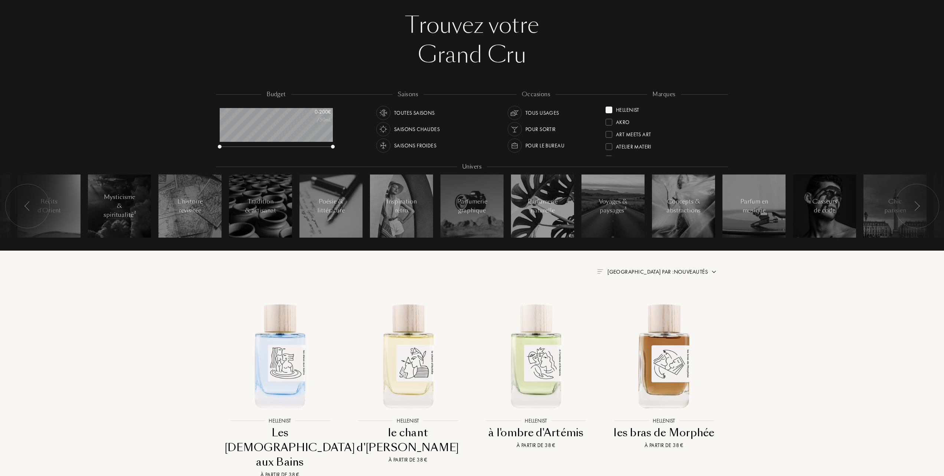
scroll to position [49, 0]
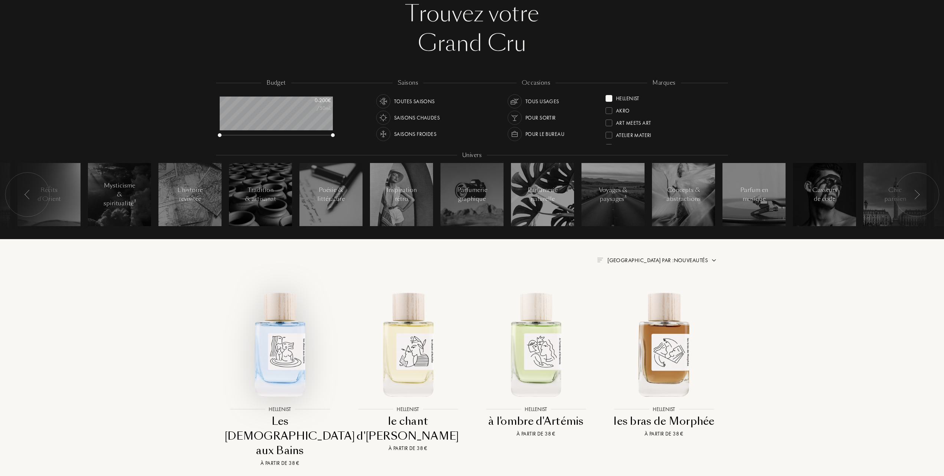
click at [282, 360] on img at bounding box center [279, 343] width 115 height 115
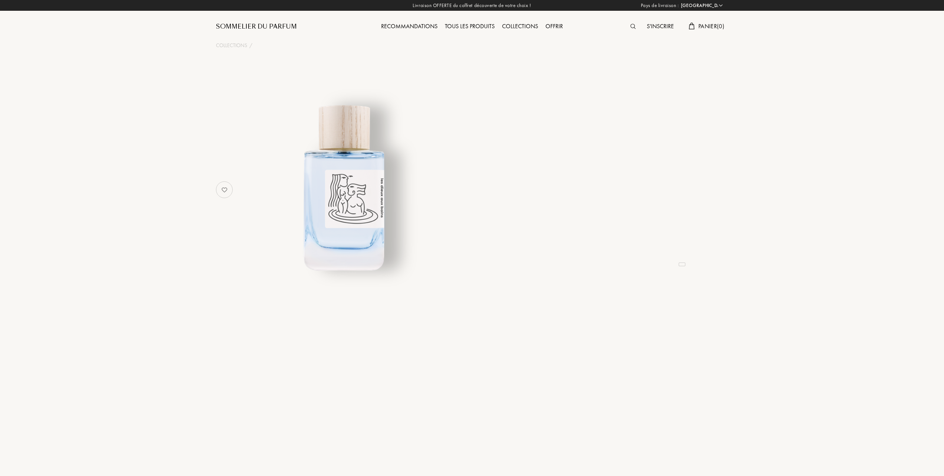
select select "FR"
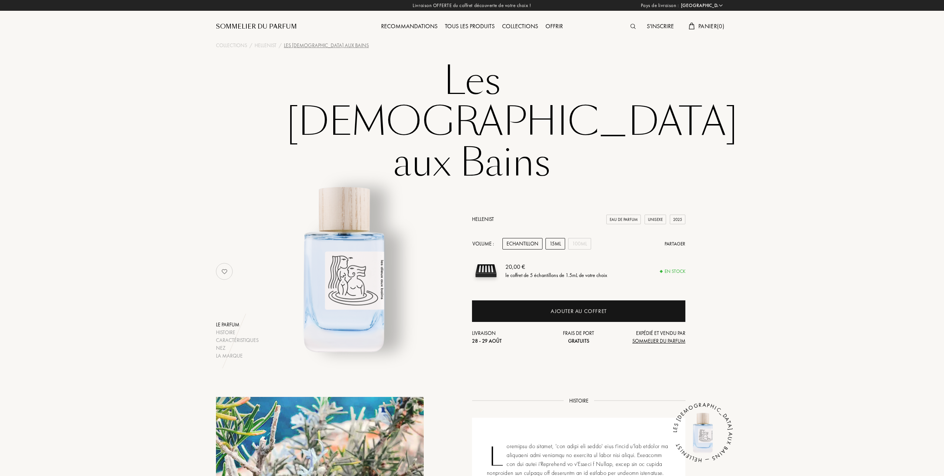
click at [554, 238] on div "15mL" at bounding box center [555, 244] width 20 height 12
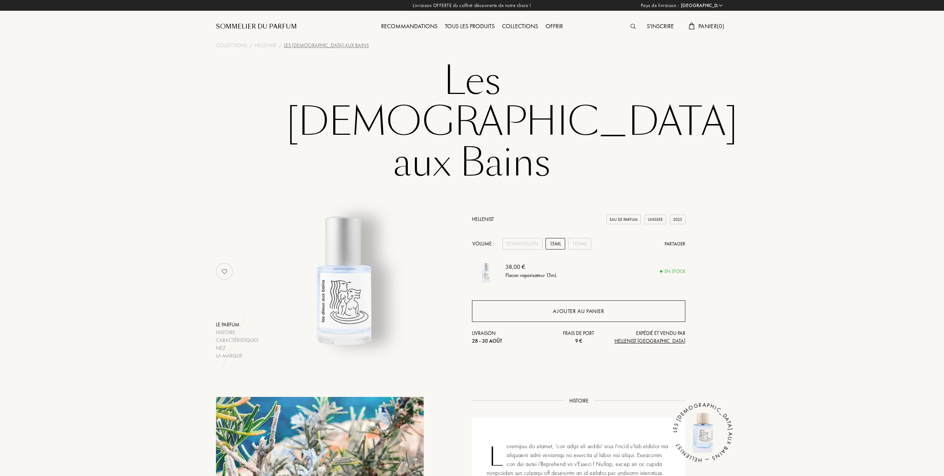
click at [569, 307] on div "Ajouter au panier" at bounding box center [578, 311] width 51 height 9
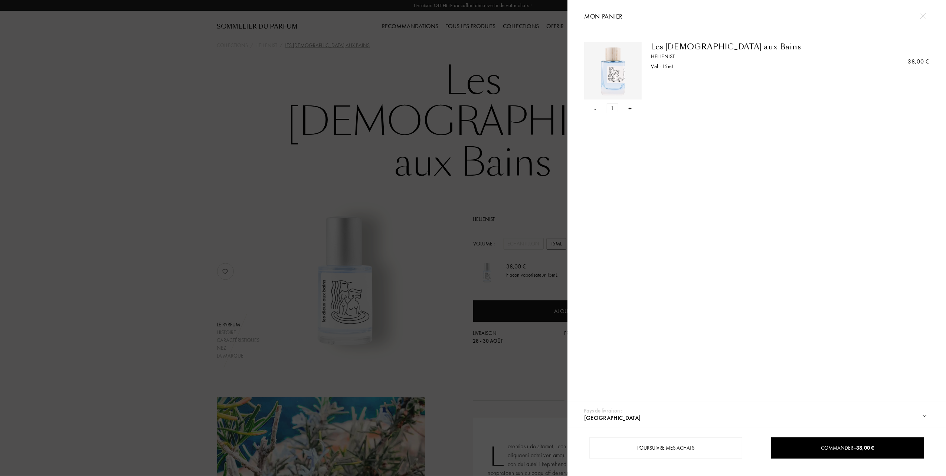
click at [429, 214] on div at bounding box center [283, 238] width 567 height 476
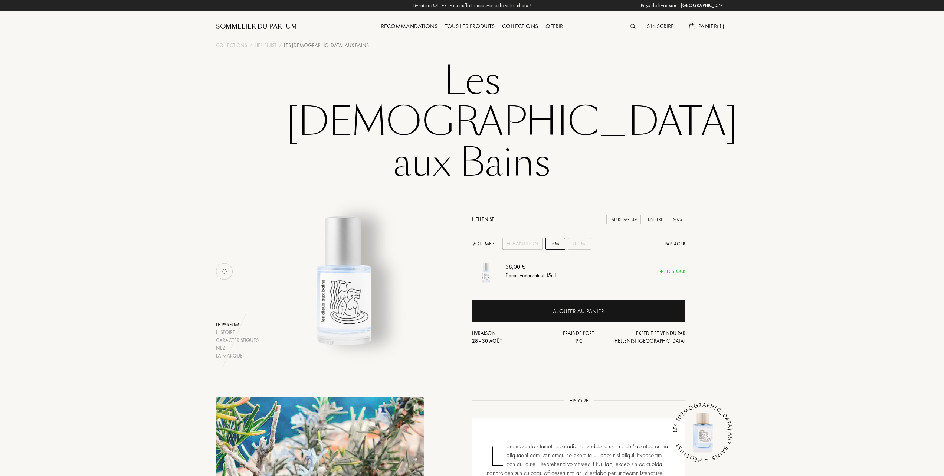
click at [483, 216] on link "Hellenist" at bounding box center [483, 219] width 22 height 7
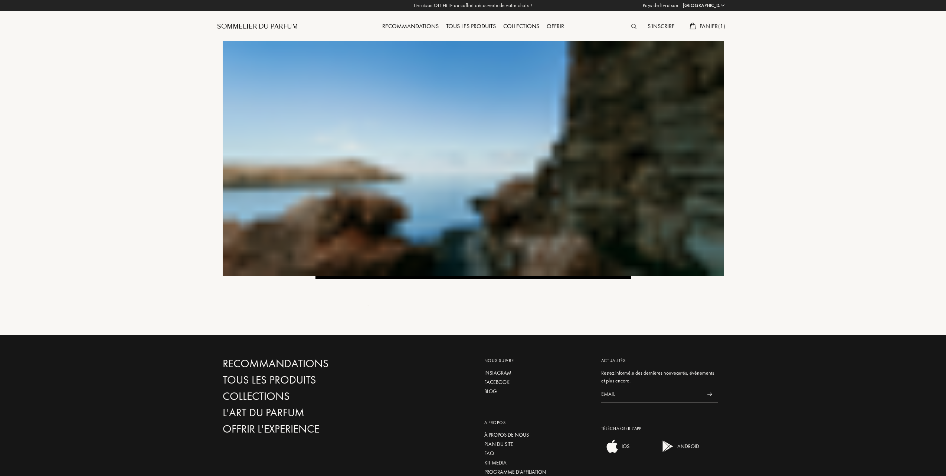
select select "FR"
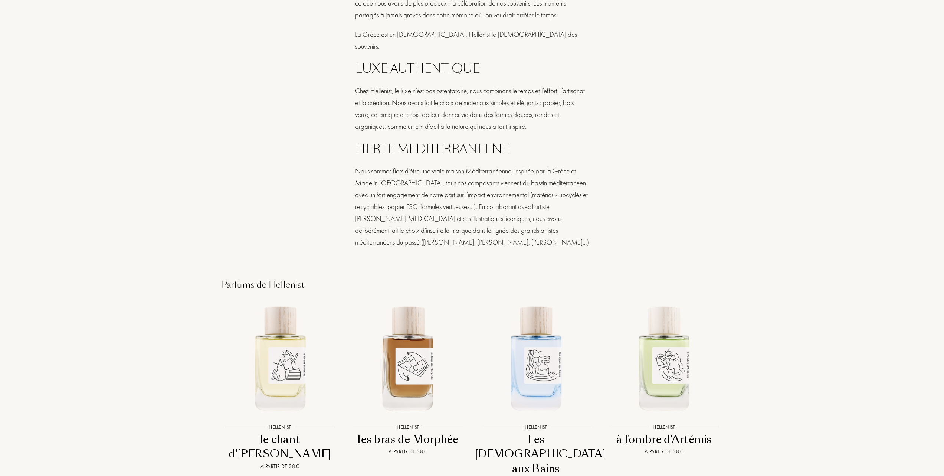
scroll to position [692, 0]
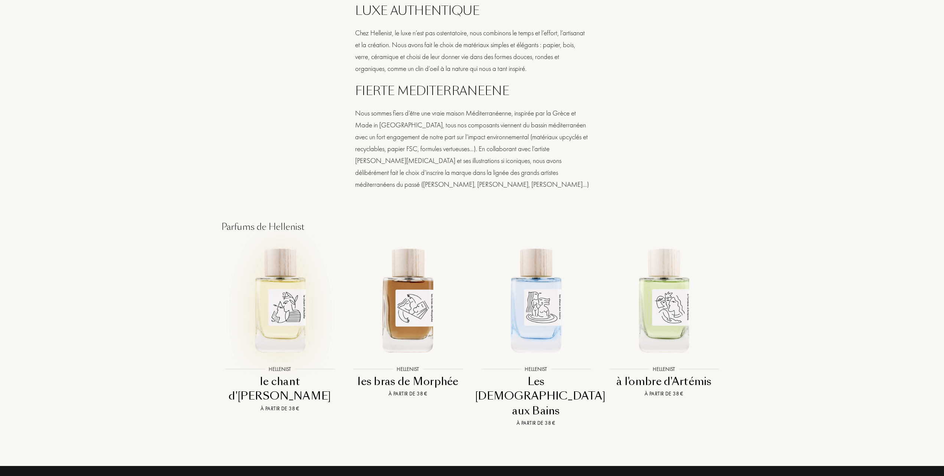
click at [280, 296] on img at bounding box center [279, 299] width 115 height 115
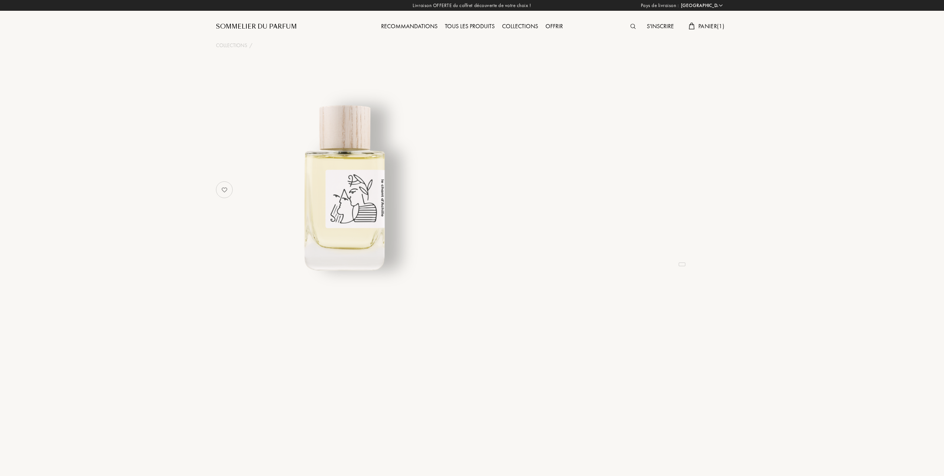
select select "FR"
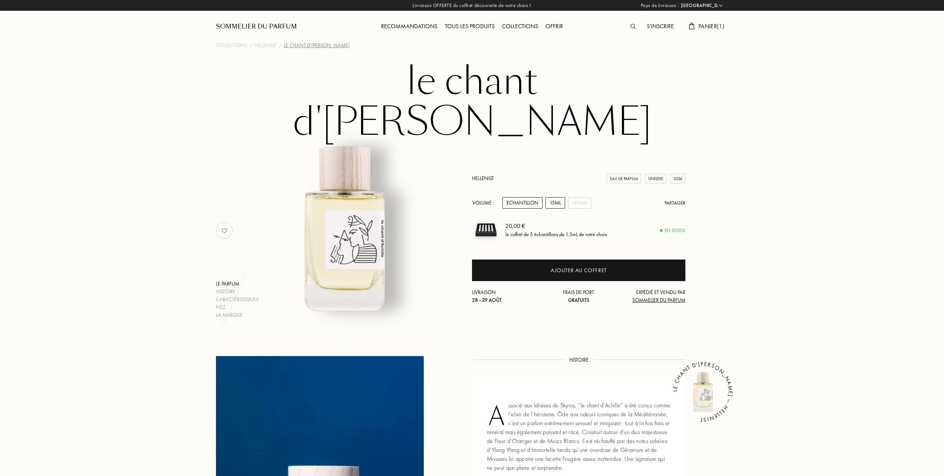
click at [557, 197] on div "15mL" at bounding box center [555, 203] width 20 height 12
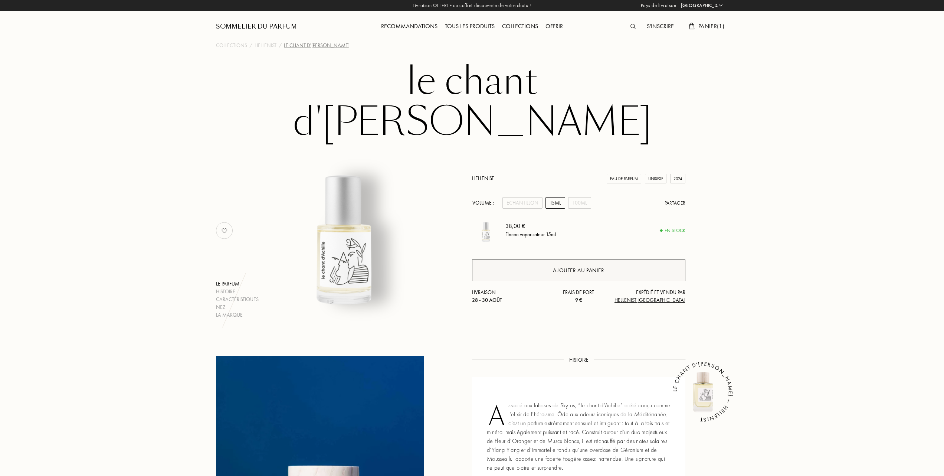
click at [543, 259] on div "Ajouter au panier" at bounding box center [578, 270] width 213 height 22
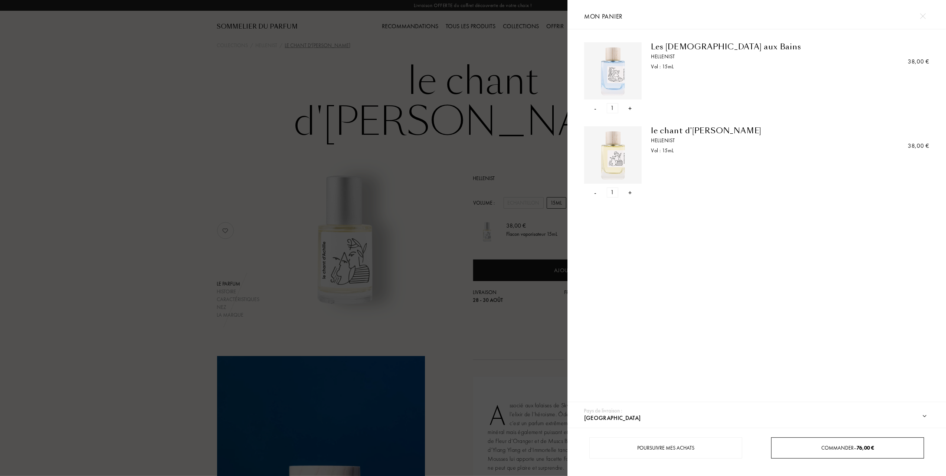
click at [853, 445] on span "Commander – 76,00 €" at bounding box center [847, 447] width 53 height 7
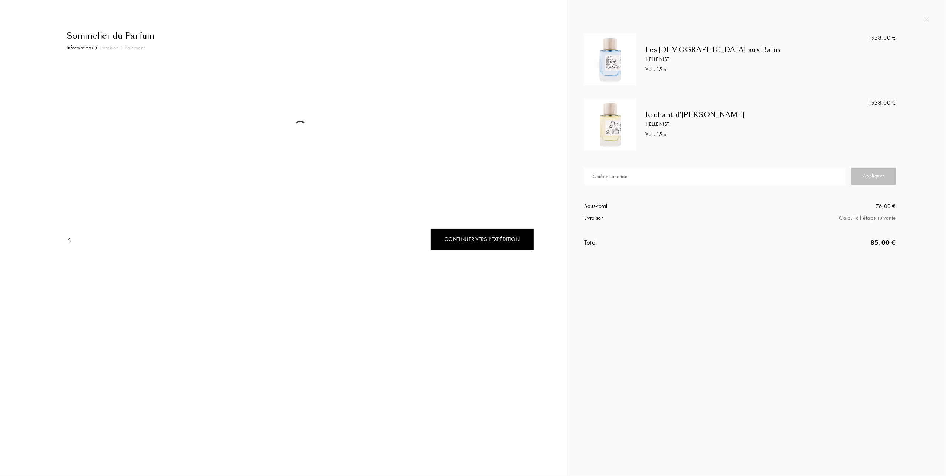
select select "FR"
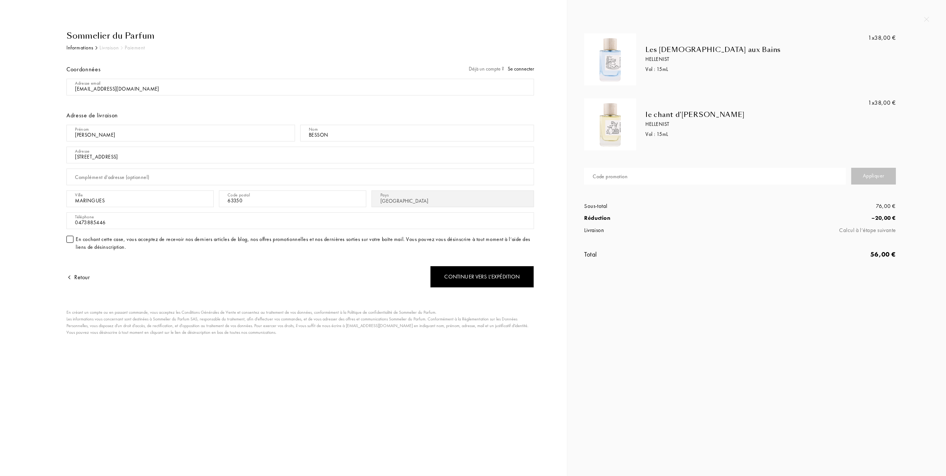
click at [665, 174] on input "text" at bounding box center [715, 176] width 262 height 17
type input "84XJF-HZJNM"
click at [870, 175] on div "Appliquer" at bounding box center [873, 176] width 45 height 17
click at [871, 175] on div "Appliquer" at bounding box center [873, 176] width 45 height 17
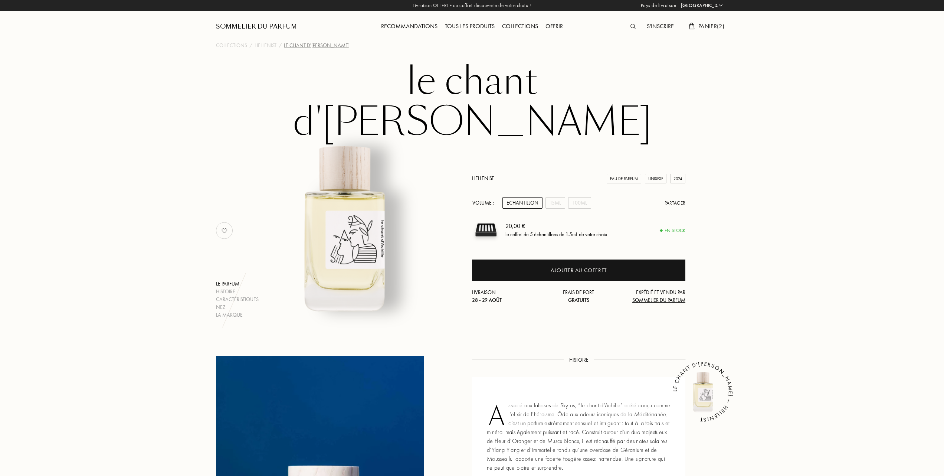
select select "FR"
click at [709, 24] on span "Panier ( 2 )" at bounding box center [711, 26] width 26 height 8
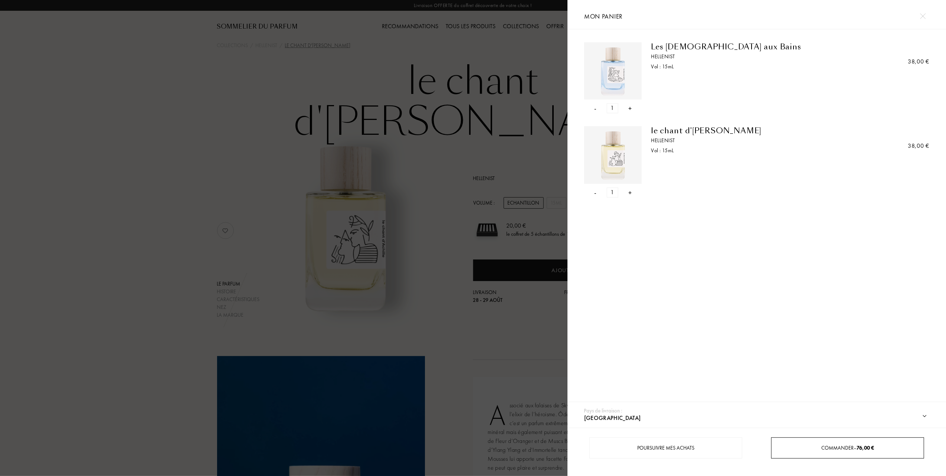
click at [833, 446] on span "Commander – 76,00 €" at bounding box center [847, 447] width 53 height 7
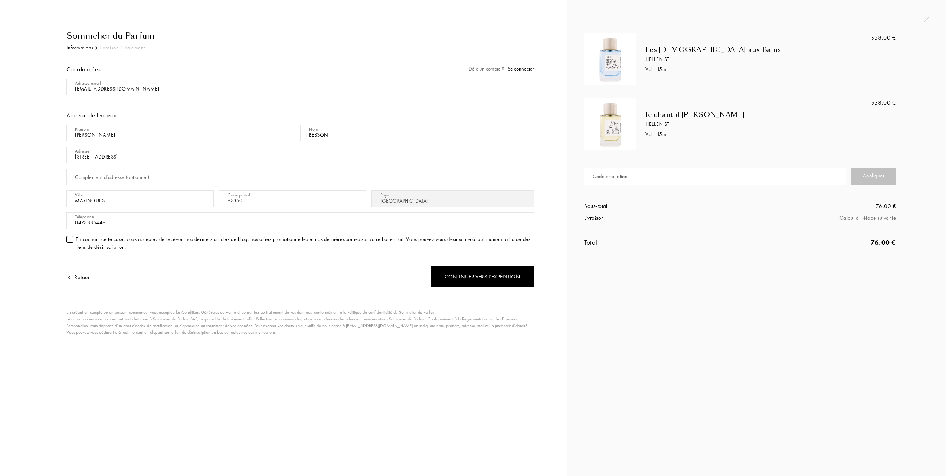
select select "FR"
click at [649, 178] on input "text" at bounding box center [715, 176] width 262 height 17
type input "84XGF-HZJNM"
click at [864, 173] on div "Appliquer" at bounding box center [873, 176] width 45 height 17
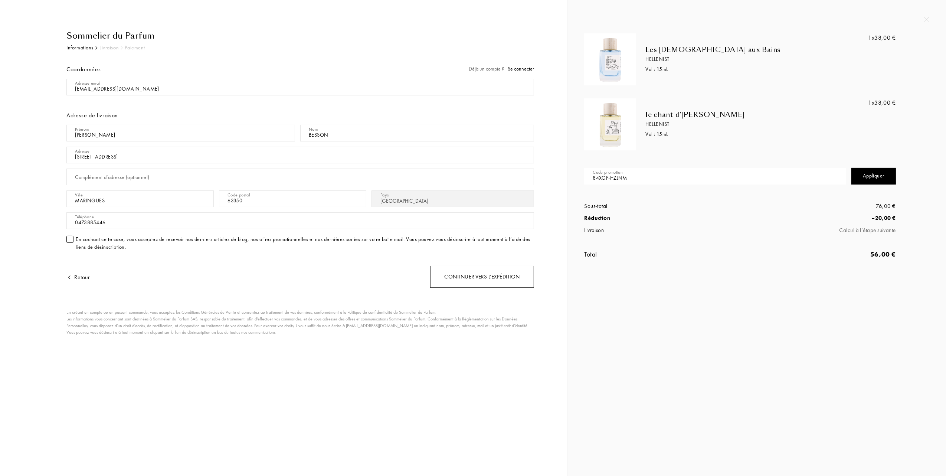
click at [499, 277] on div "Continuer vers l’expédition" at bounding box center [482, 277] width 104 height 22
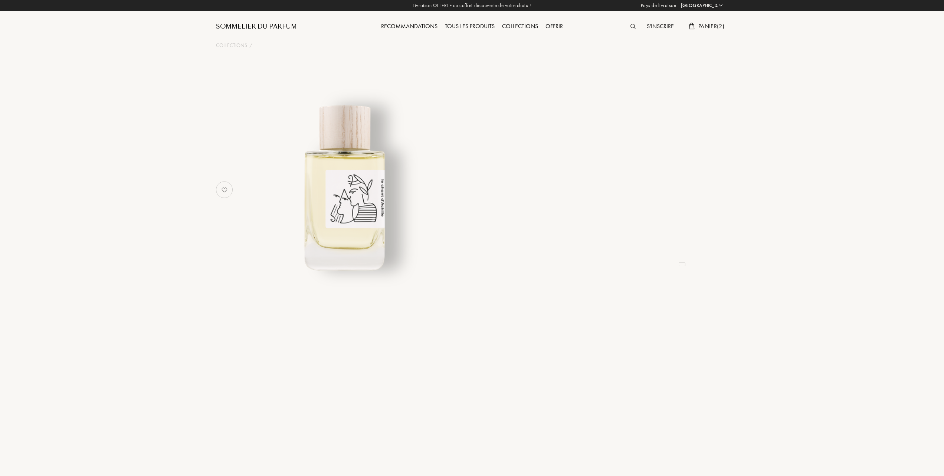
select select "FR"
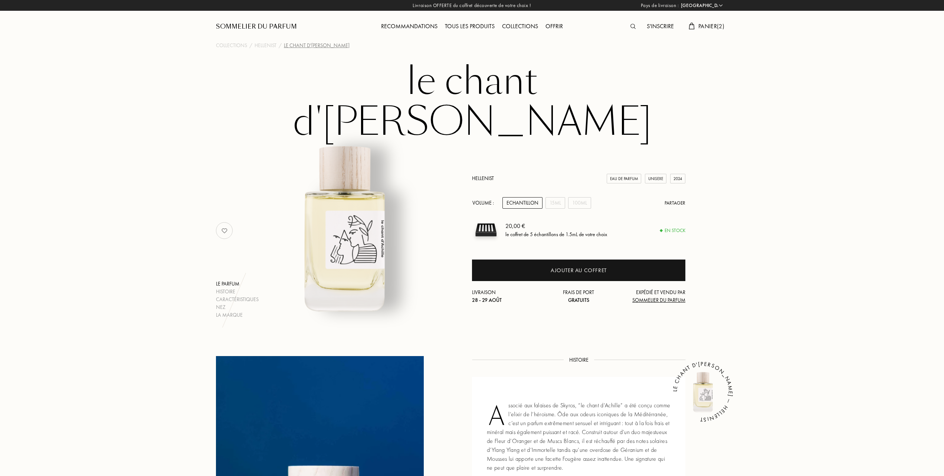
click at [701, 24] on span "Panier ( 2 )" at bounding box center [711, 26] width 26 height 8
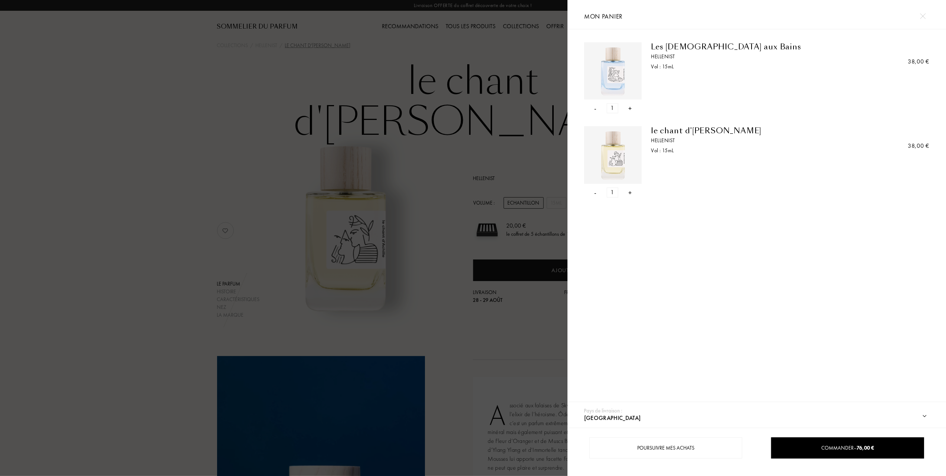
click at [594, 109] on div "-" at bounding box center [595, 108] width 2 height 10
click at [596, 107] on div "-" at bounding box center [595, 108] width 2 height 10
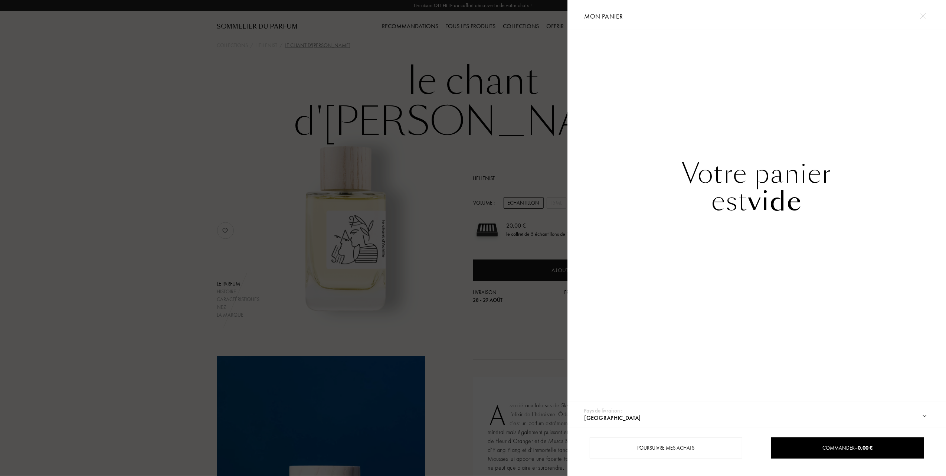
click at [158, 114] on div at bounding box center [283, 238] width 567 height 476
